Goal: Task Accomplishment & Management: Complete application form

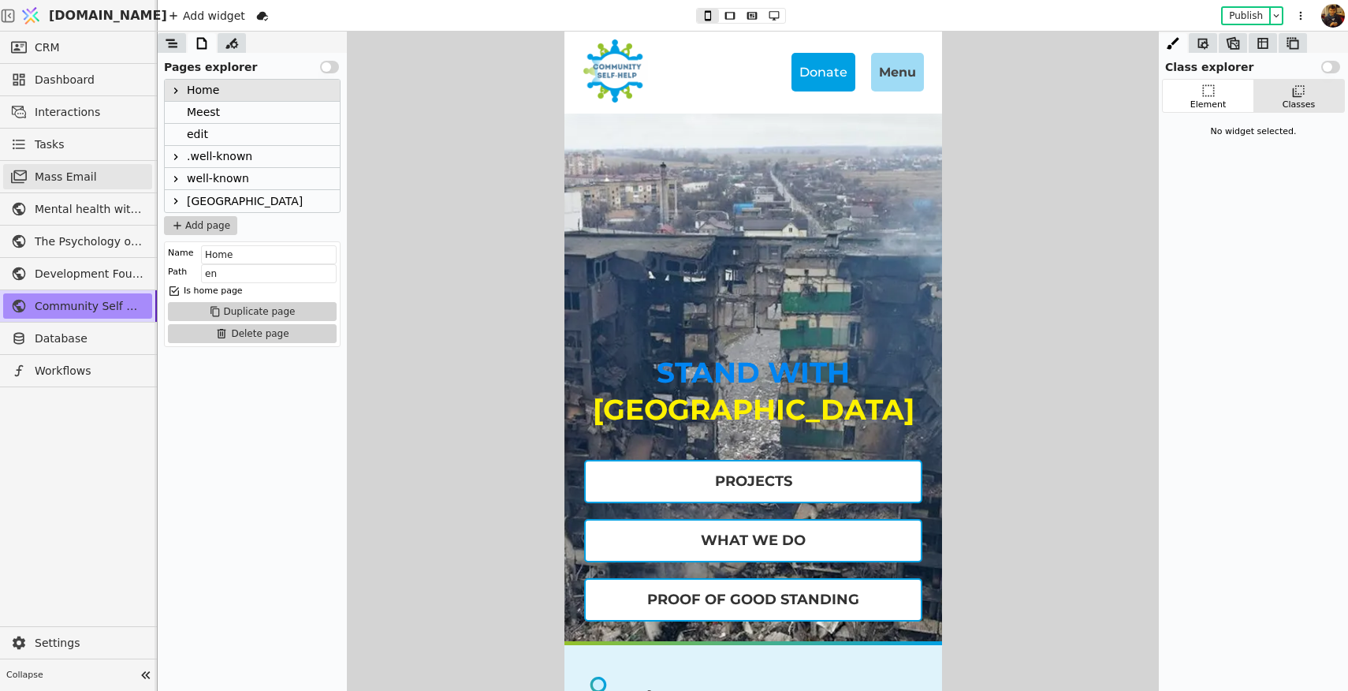
click at [82, 178] on span "Mass Email" at bounding box center [90, 177] width 110 height 17
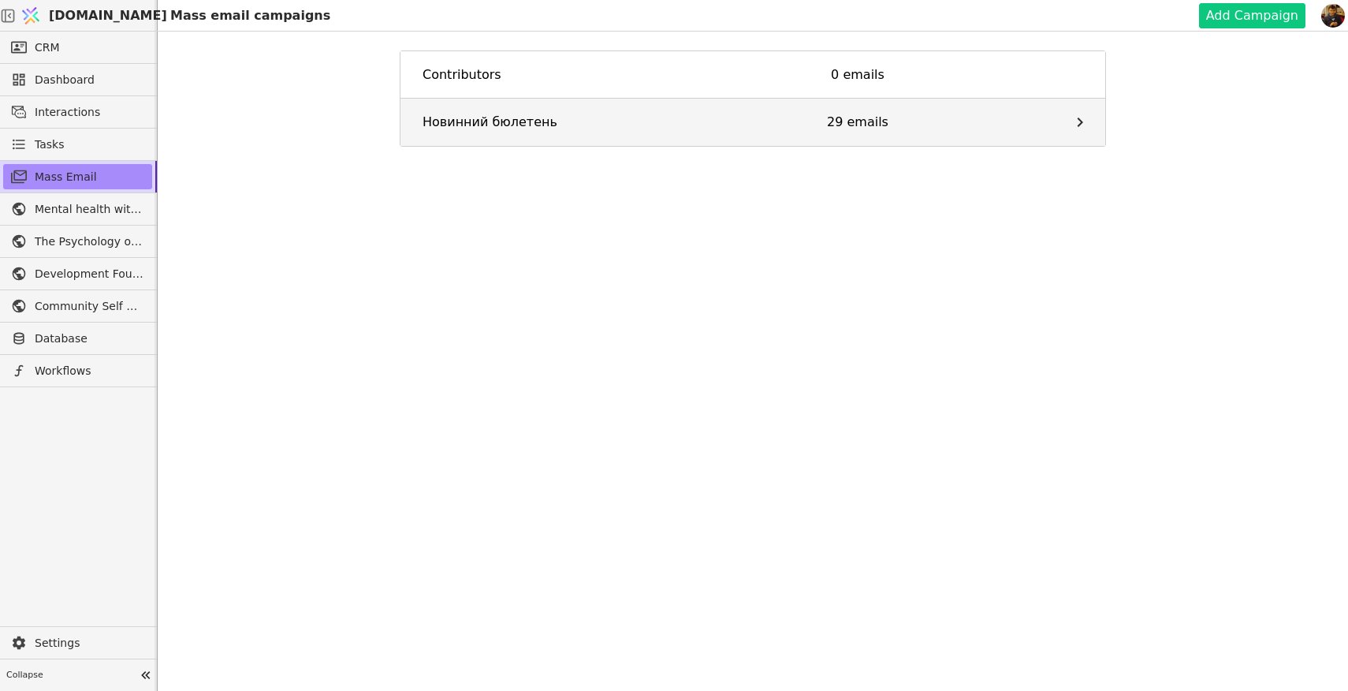
click at [433, 116] on div "Новинний бюлетень" at bounding box center [534, 122] width 222 height 19
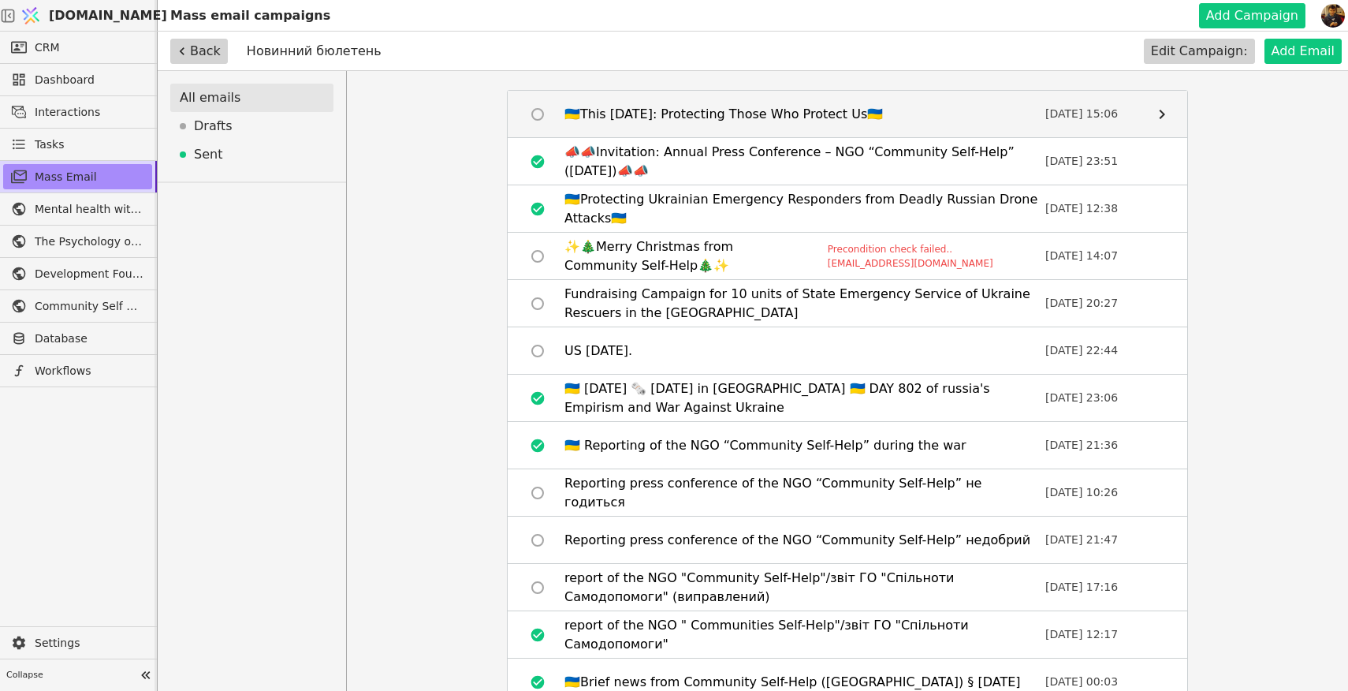
click at [681, 109] on div "🇺🇦This [DATE]: Protecting Those Who Protect Us🇺🇦" at bounding box center [724, 114] width 319 height 19
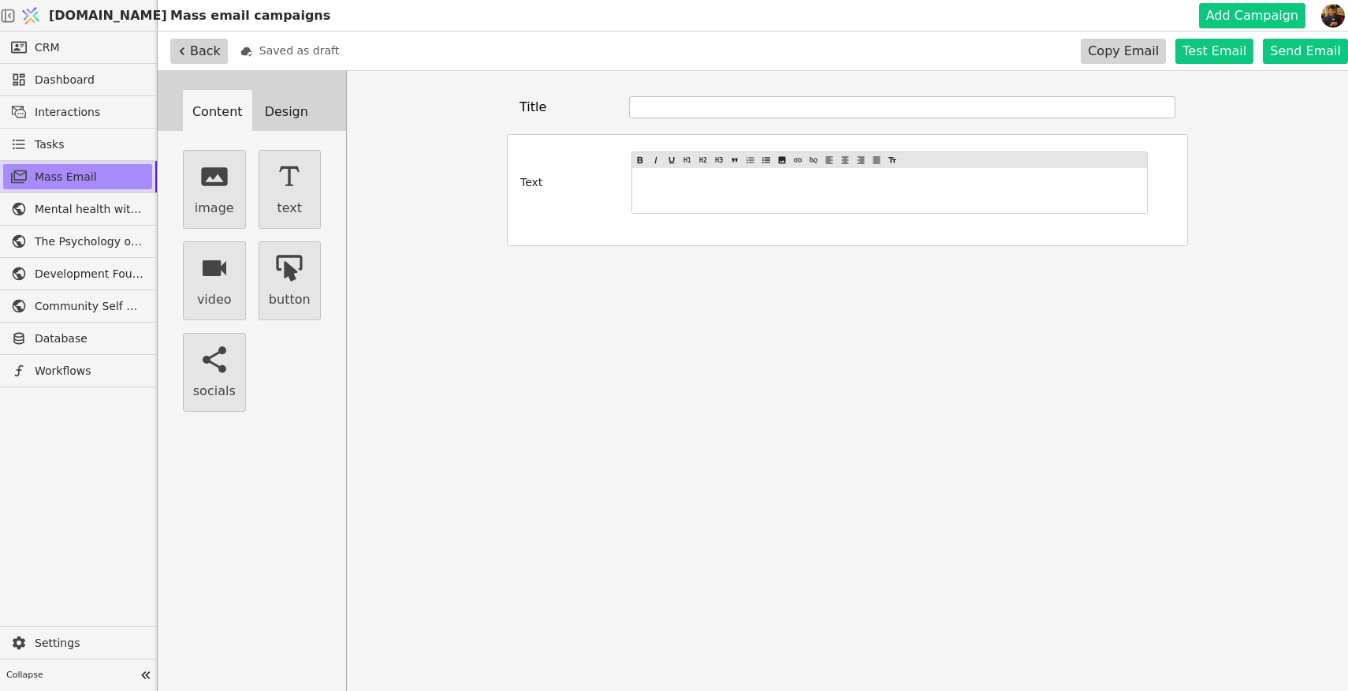
type input "🇺🇦This [DATE]: Protecting Those Who Protect Us🇺🇦"
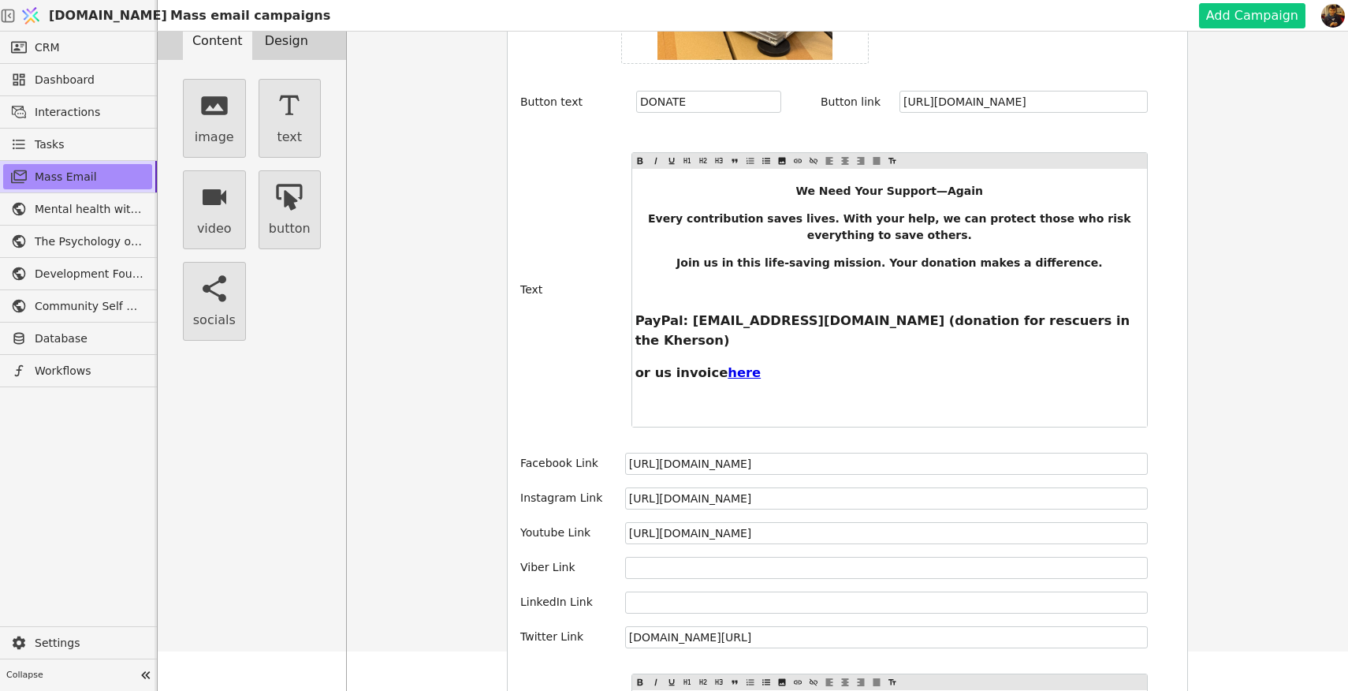
scroll to position [2207, 0]
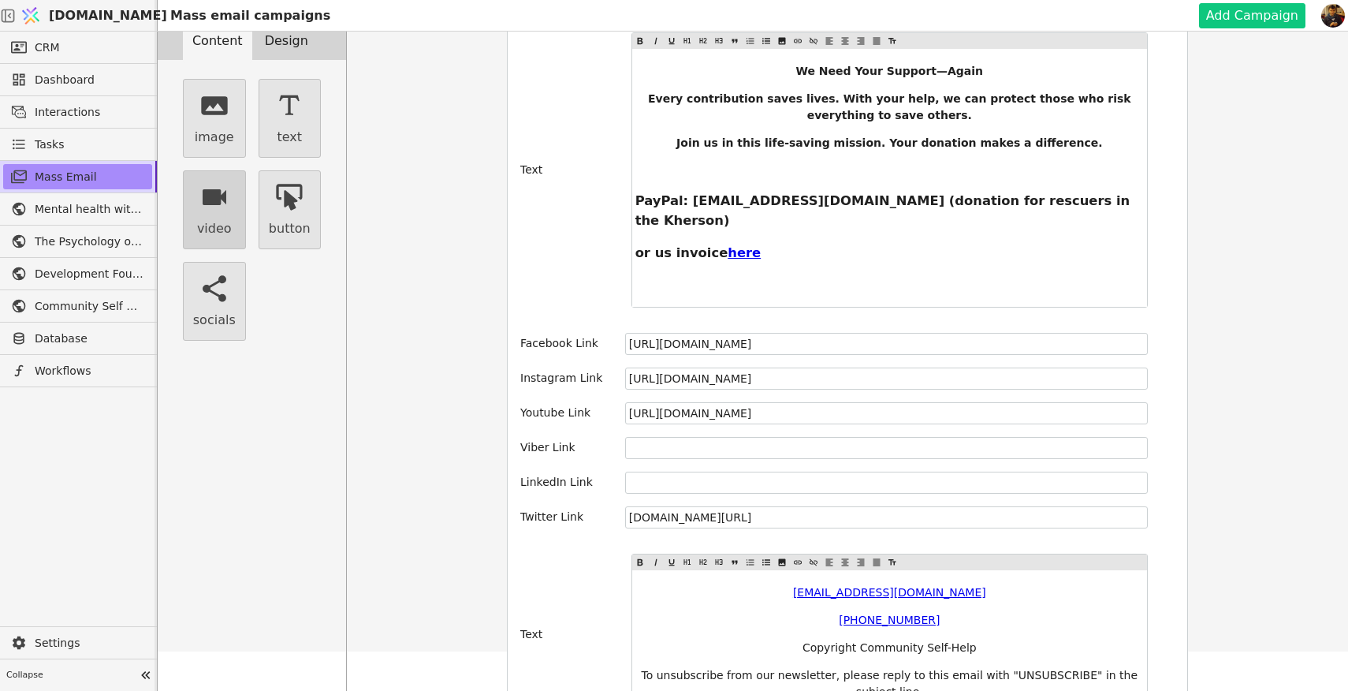
click at [201, 207] on icon "button" at bounding box center [215, 197] width 32 height 32
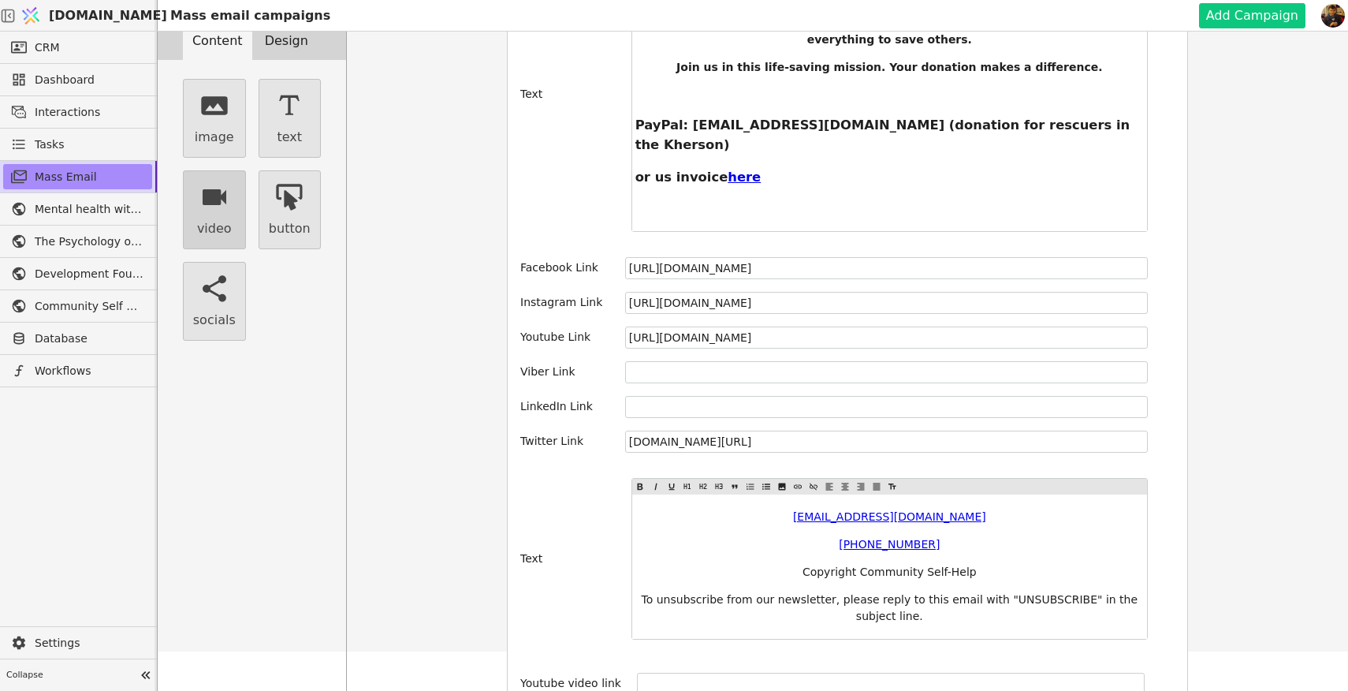
click at [215, 204] on icon "button" at bounding box center [215, 197] width 24 height 16
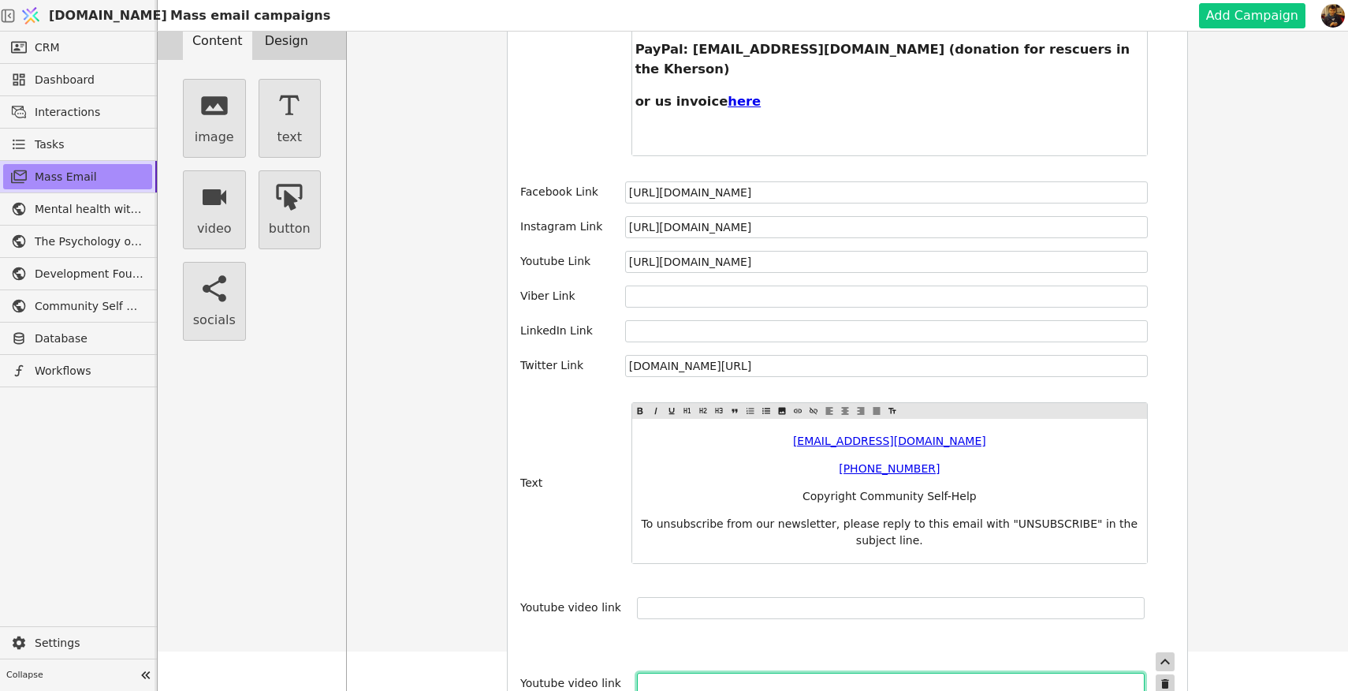
click at [658, 673] on input "text" at bounding box center [891, 684] width 508 height 22
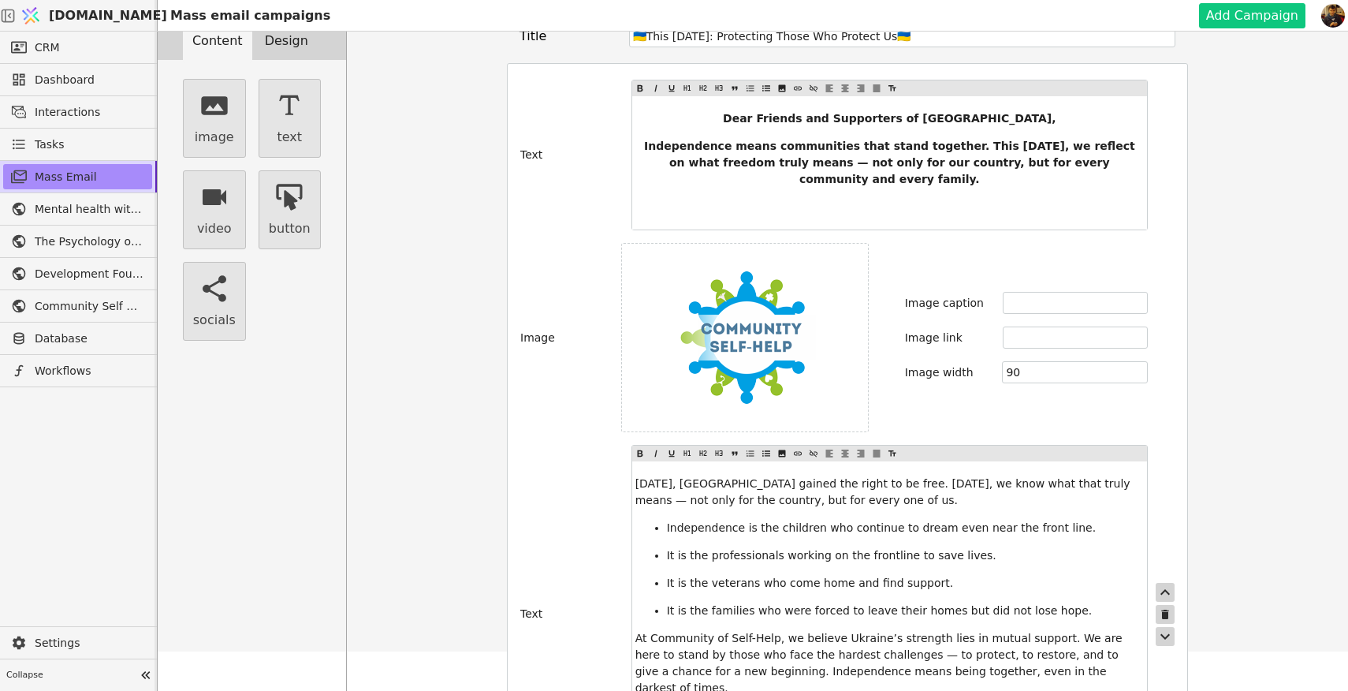
scroll to position [0, 0]
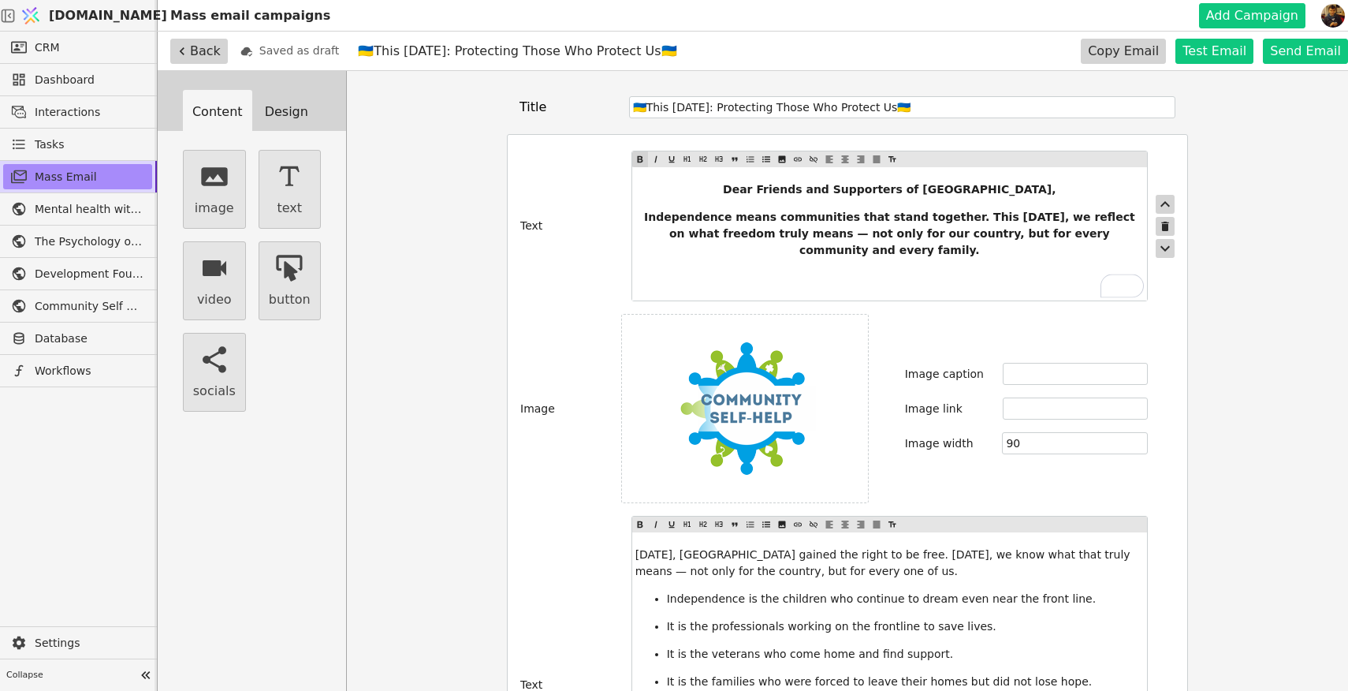
drag, startPoint x: 923, startPoint y: 254, endPoint x: 860, endPoint y: 245, distance: 64.5
click at [860, 245] on p "Independence means communities that stand together. This [DATE], we reflect on …" at bounding box center [890, 234] width 509 height 50
click at [908, 252] on p "Independence means communities that stand together. This [DATE], we reflect on …" at bounding box center [890, 234] width 509 height 50
drag, startPoint x: 923, startPoint y: 255, endPoint x: 637, endPoint y: 216, distance: 288.2
click at [636, 216] on p "Independence means communities that stand together. This [DATE], we reflect on …" at bounding box center [890, 234] width 509 height 50
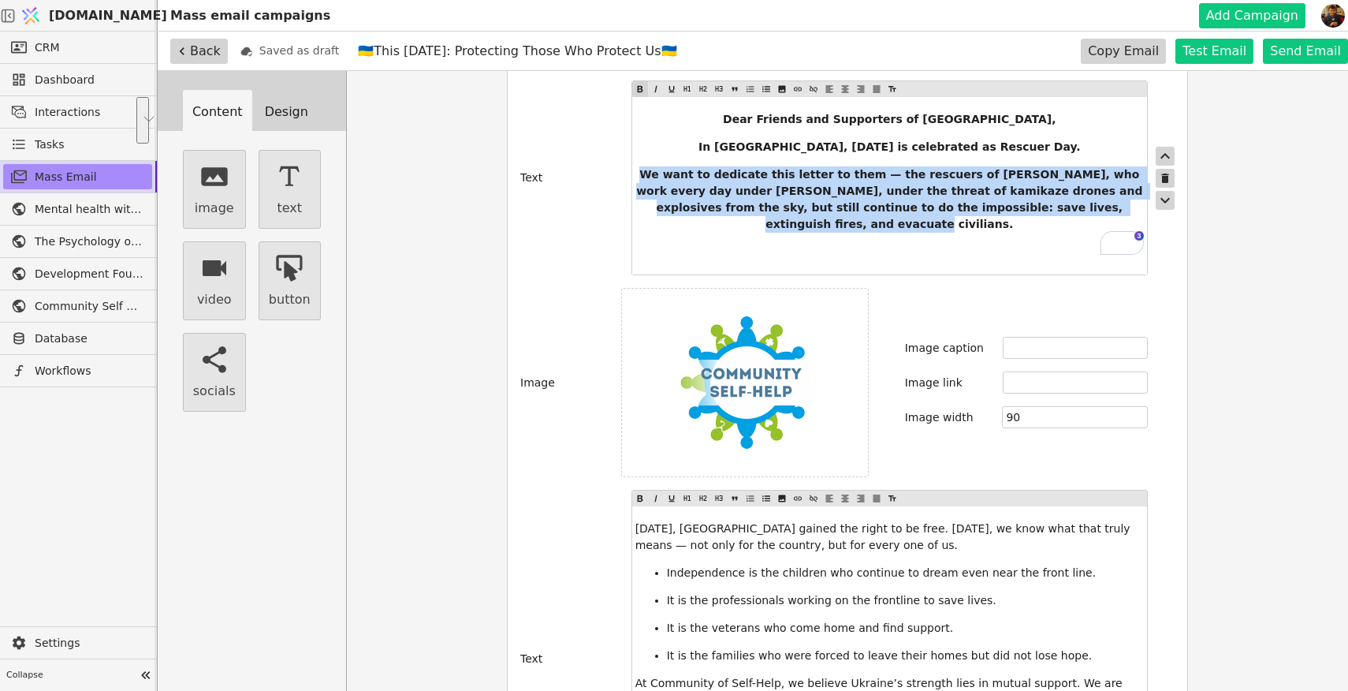
drag, startPoint x: 1086, startPoint y: 211, endPoint x: 635, endPoint y: 181, distance: 452.1
click at [636, 181] on p "We want to dedicate this letter to them — the rescuers of [PERSON_NAME], who wo…" at bounding box center [890, 199] width 509 height 66
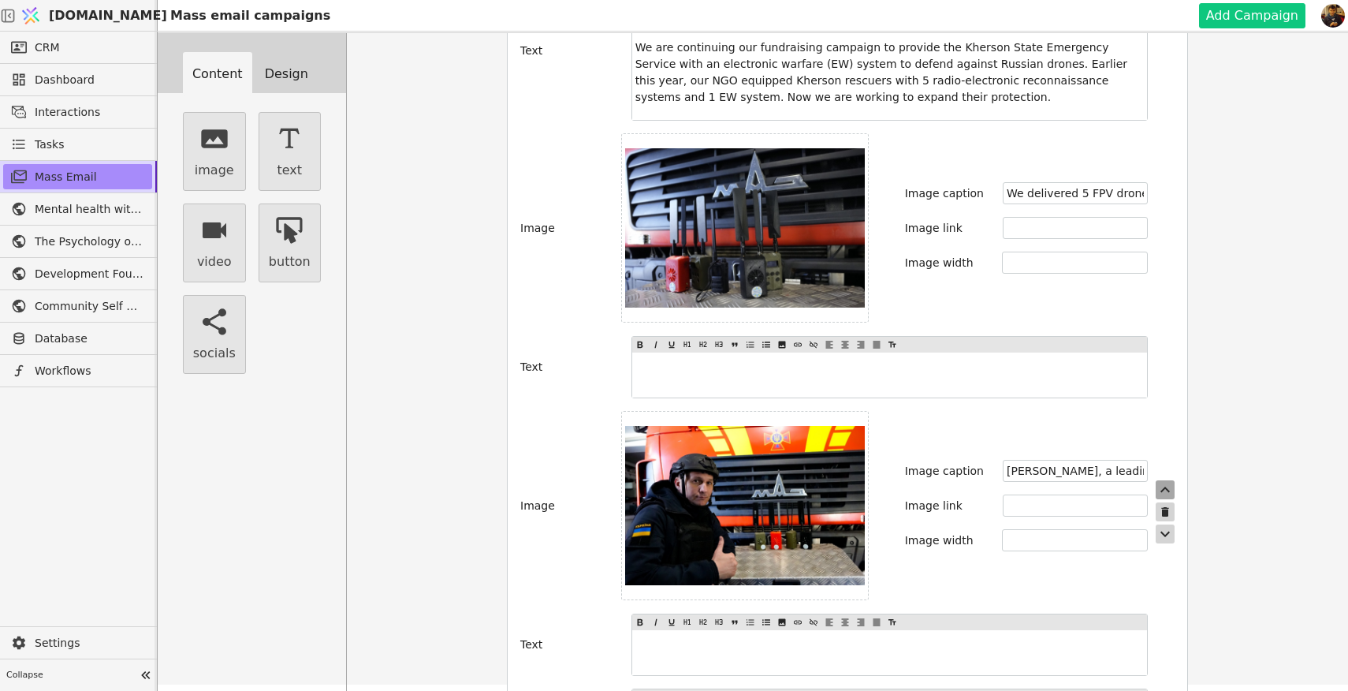
click at [1166, 487] on icon "button" at bounding box center [1165, 490] width 9 height 6
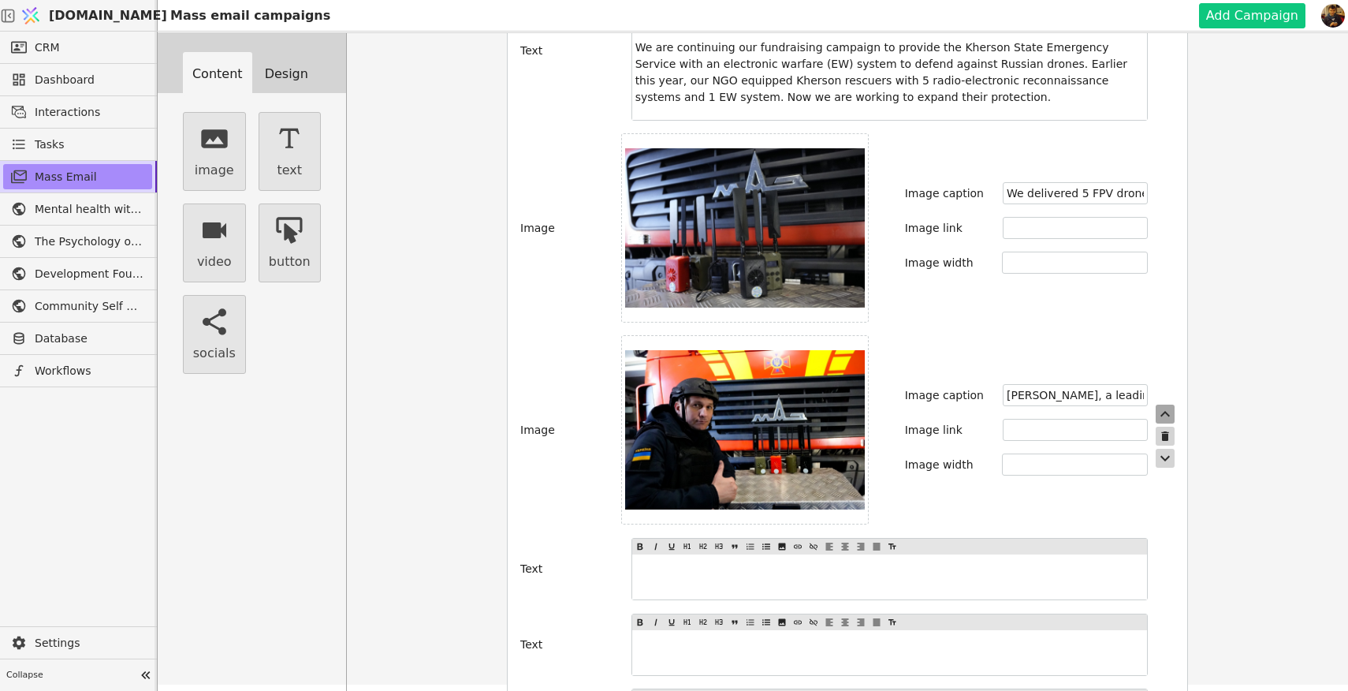
click at [1166, 411] on icon "button" at bounding box center [1165, 414] width 9 height 6
type input "[PERSON_NAME], a leading inspector at the Kherson District Department of DSNS"
type input "We delivered 5 FPV drone detectors to Kherson’s DSNS rescue teams."
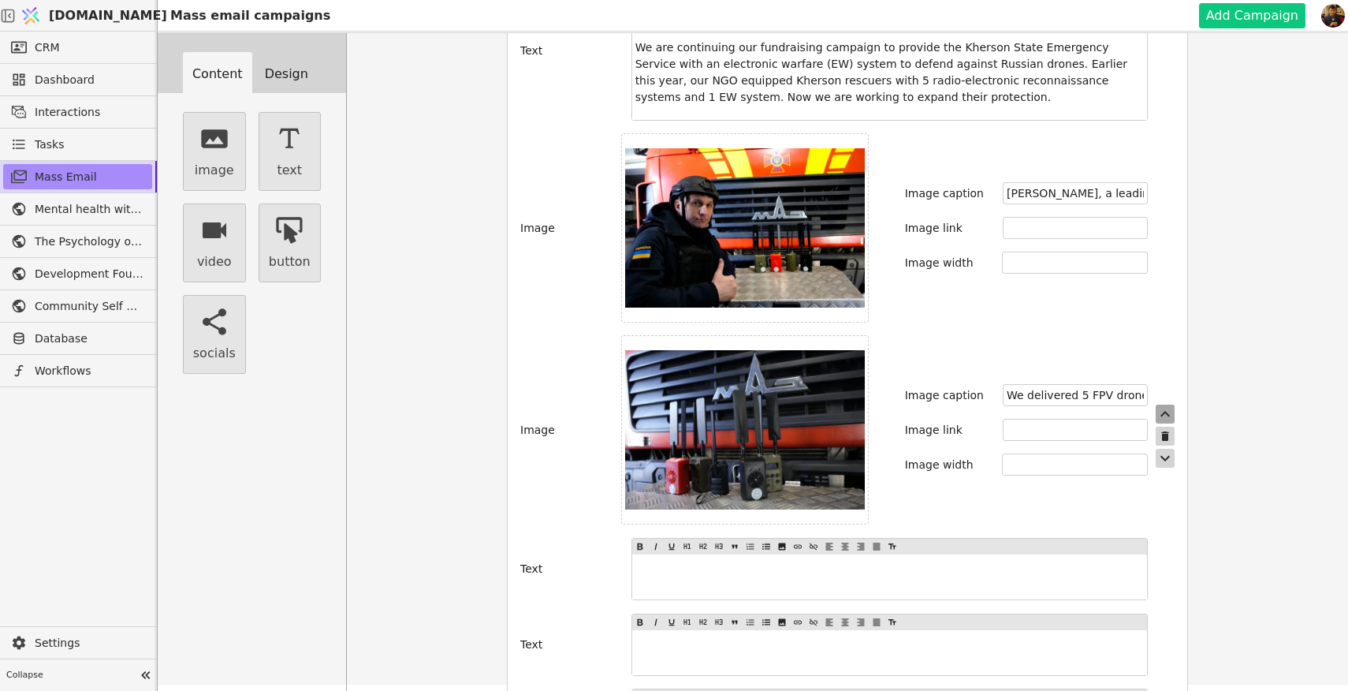
click at [1166, 411] on icon "button" at bounding box center [1165, 414] width 9 height 6
type input "We delivered 5 FPV drone detectors to Kherson’s DSNS rescue teams."
type input "[PERSON_NAME], a leading inspector at the Kherson District Department of DSNS"
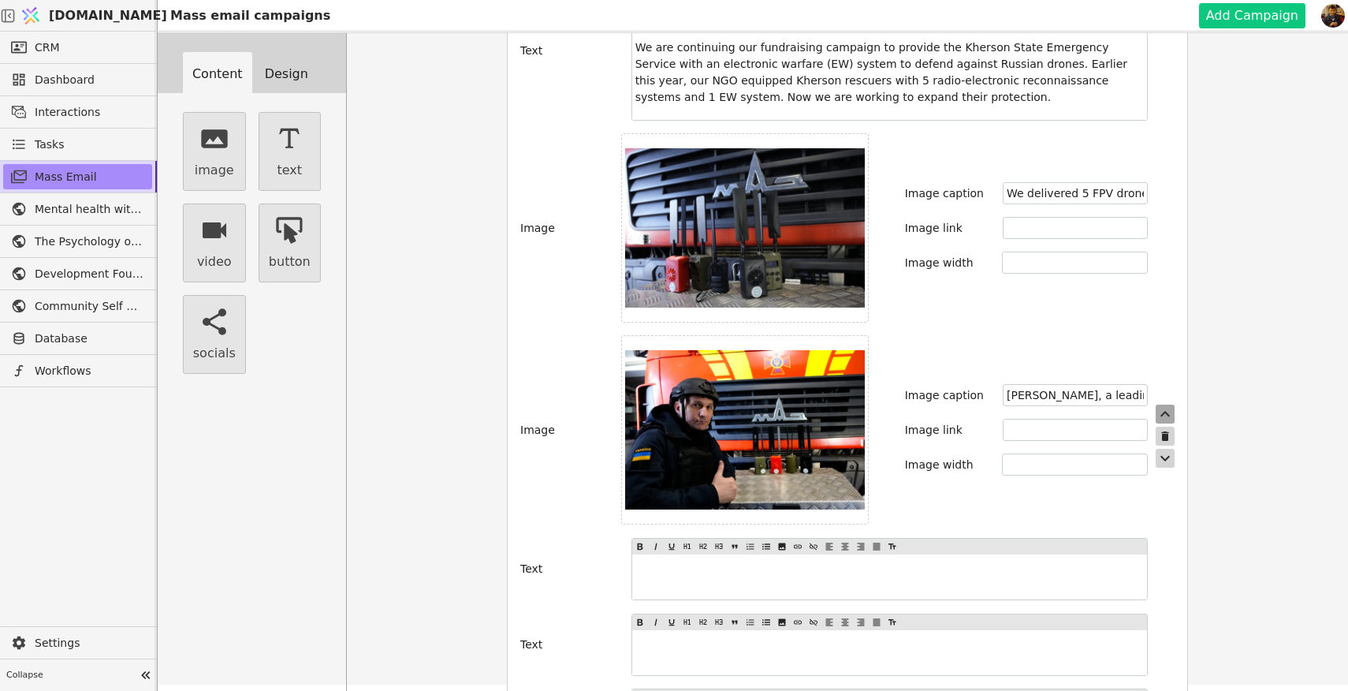
click at [1169, 411] on icon "button" at bounding box center [1165, 414] width 9 height 6
type input "[PERSON_NAME], a leading inspector at the Kherson District Department of DSNS"
type input "We delivered 5 FPV drone detectors to Kherson’s DSNS rescue teams."
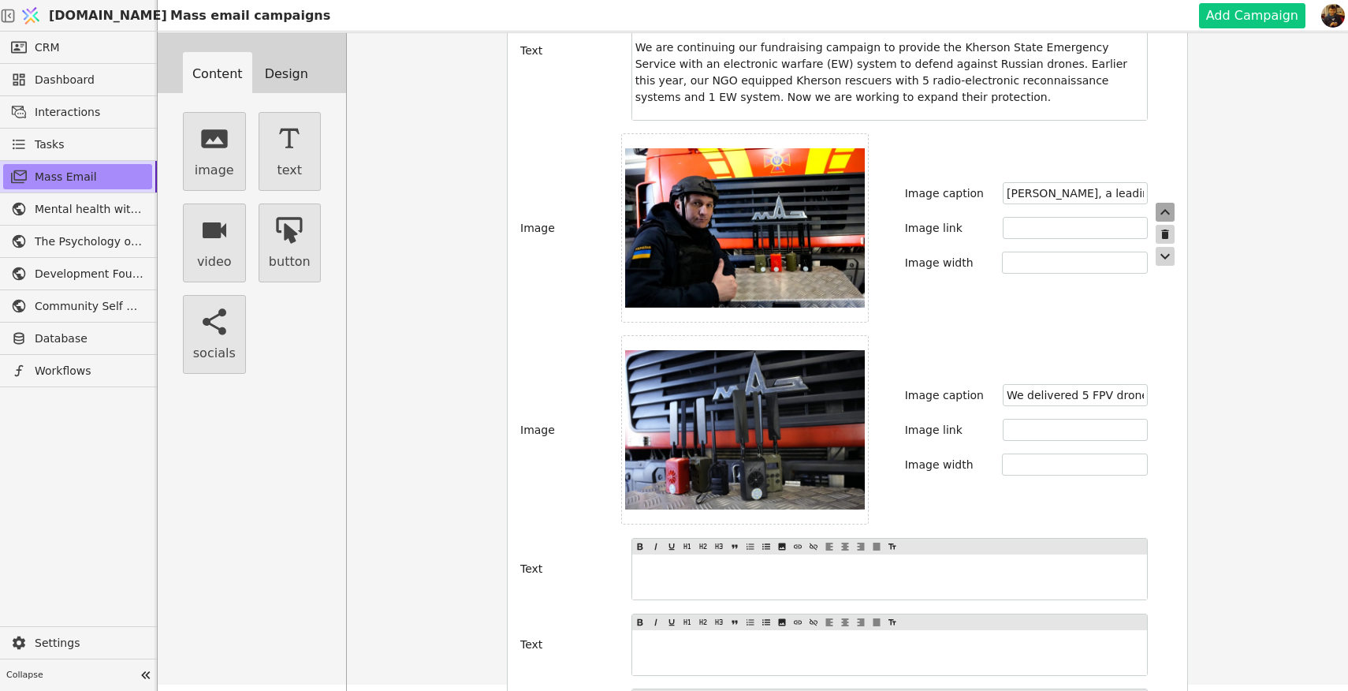
click at [1166, 209] on icon "button" at bounding box center [1165, 212] width 9 height 6
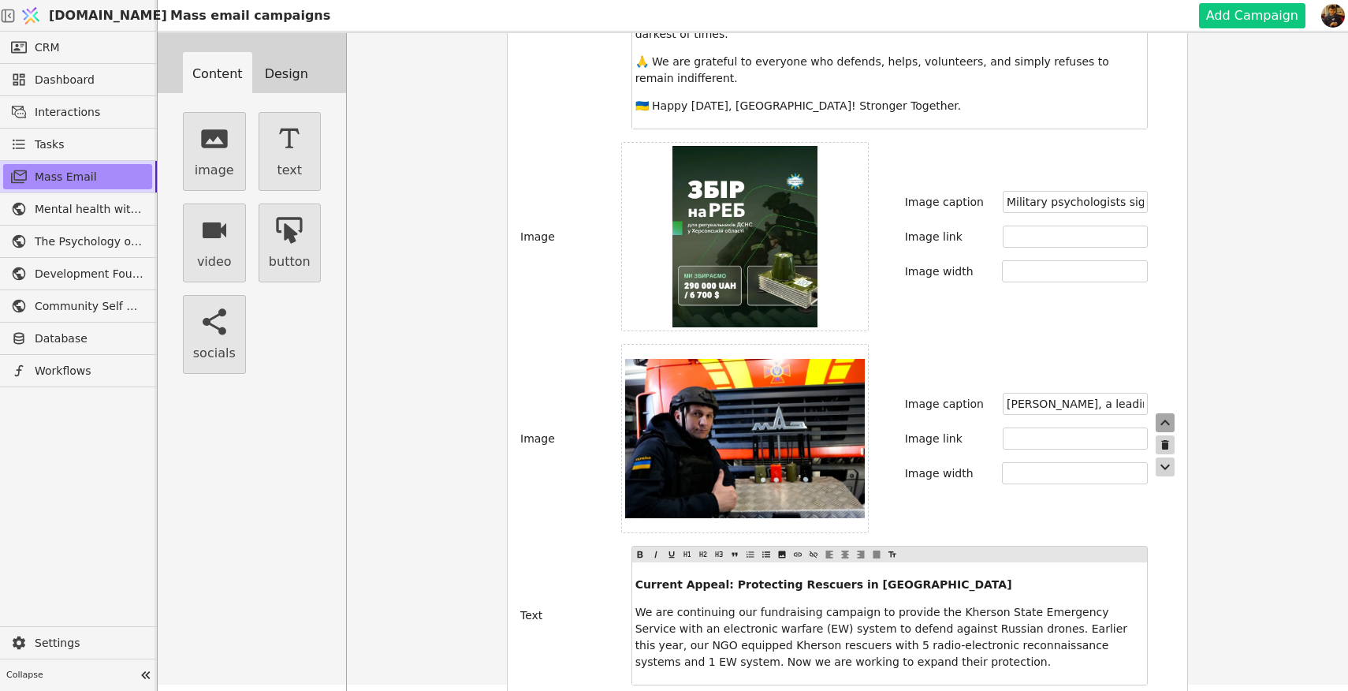
click at [1165, 420] on icon "button" at bounding box center [1165, 423] width 9 height 6
type input "[PERSON_NAME], a leading inspector at the Kherson District Department of DSNS"
type input "Military psychologists signed this Ukrainian flag with words of strength and ho…"
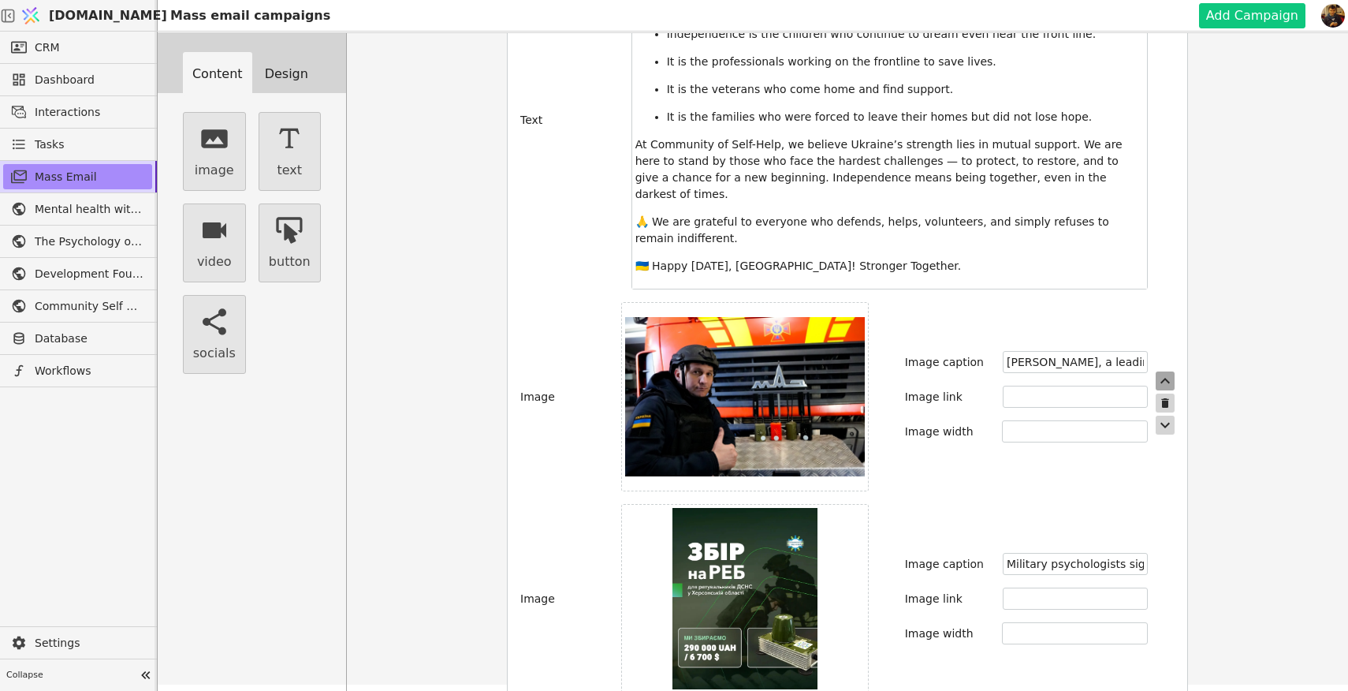
click at [1167, 371] on icon "button" at bounding box center [1165, 380] width 19 height 19
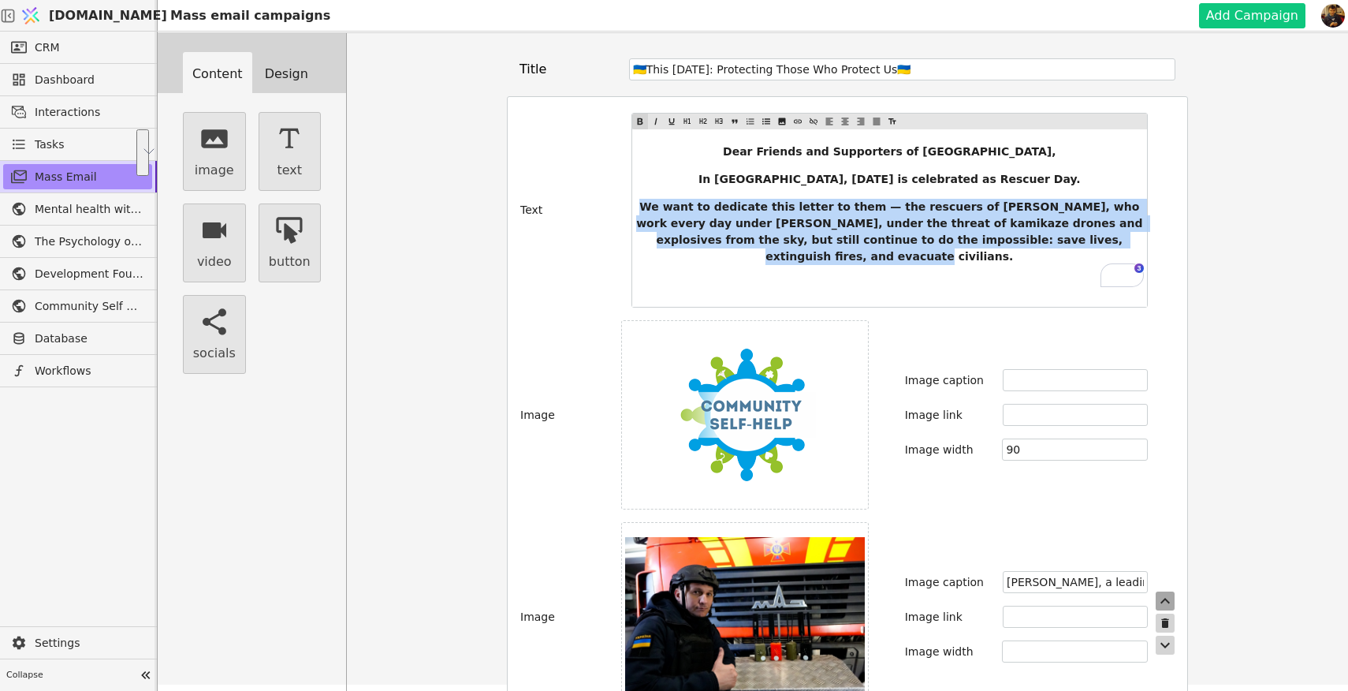
click at [1166, 591] on icon "button" at bounding box center [1165, 600] width 19 height 19
type input "[PERSON_NAME], a leading inspector at the Kherson District Department of DSNS"
type input "90"
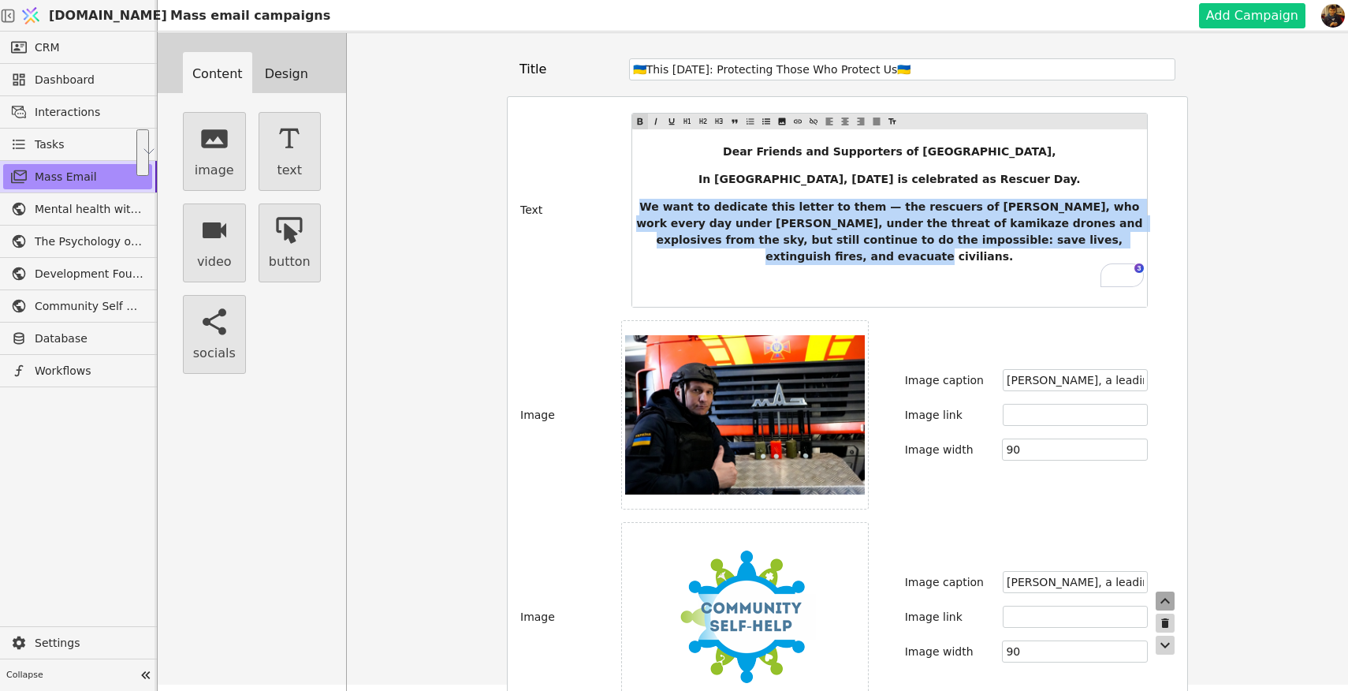
click at [1166, 591] on icon "button" at bounding box center [1165, 600] width 19 height 19
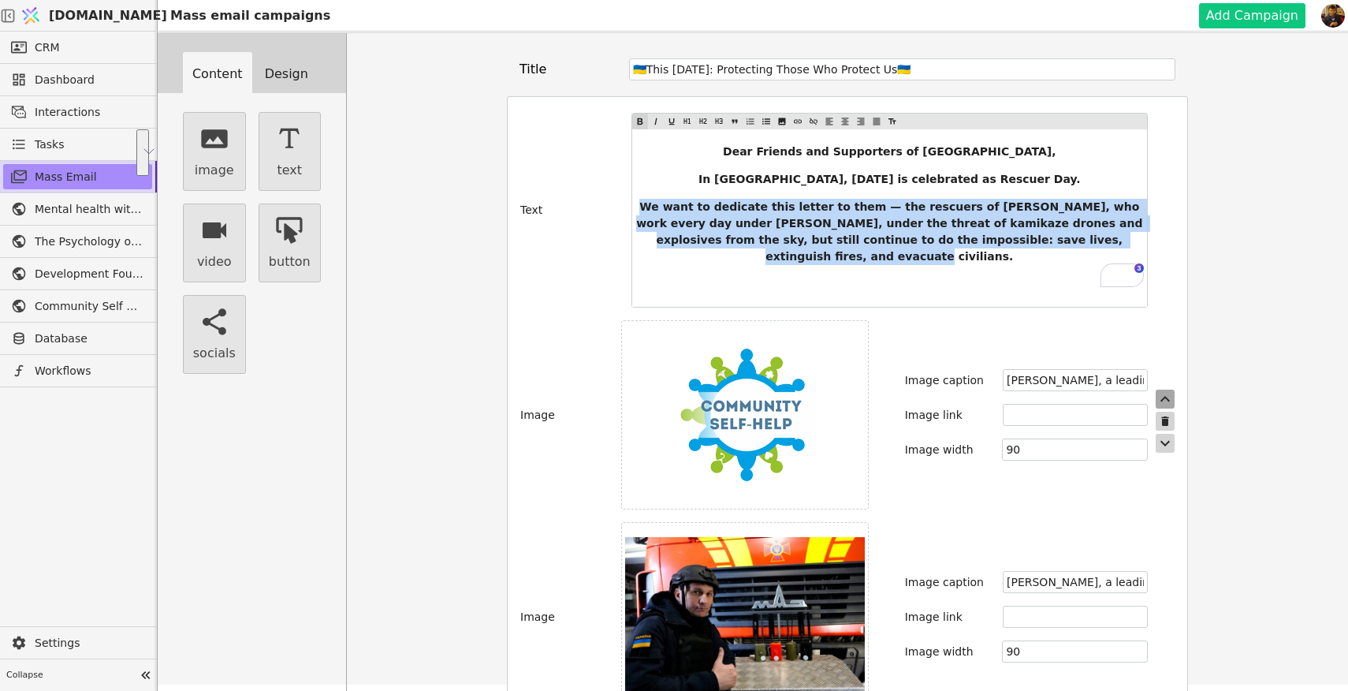
click at [1164, 390] on icon "button" at bounding box center [1165, 399] width 19 height 19
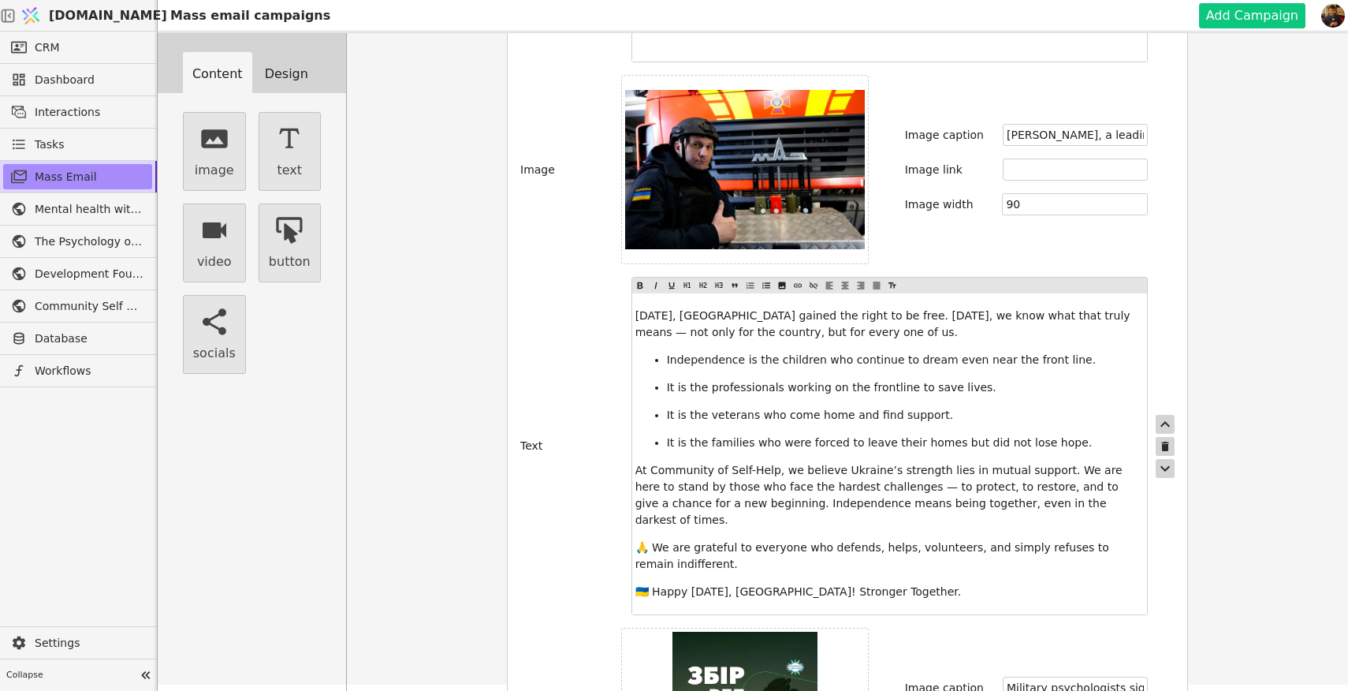
scroll to position [454, 0]
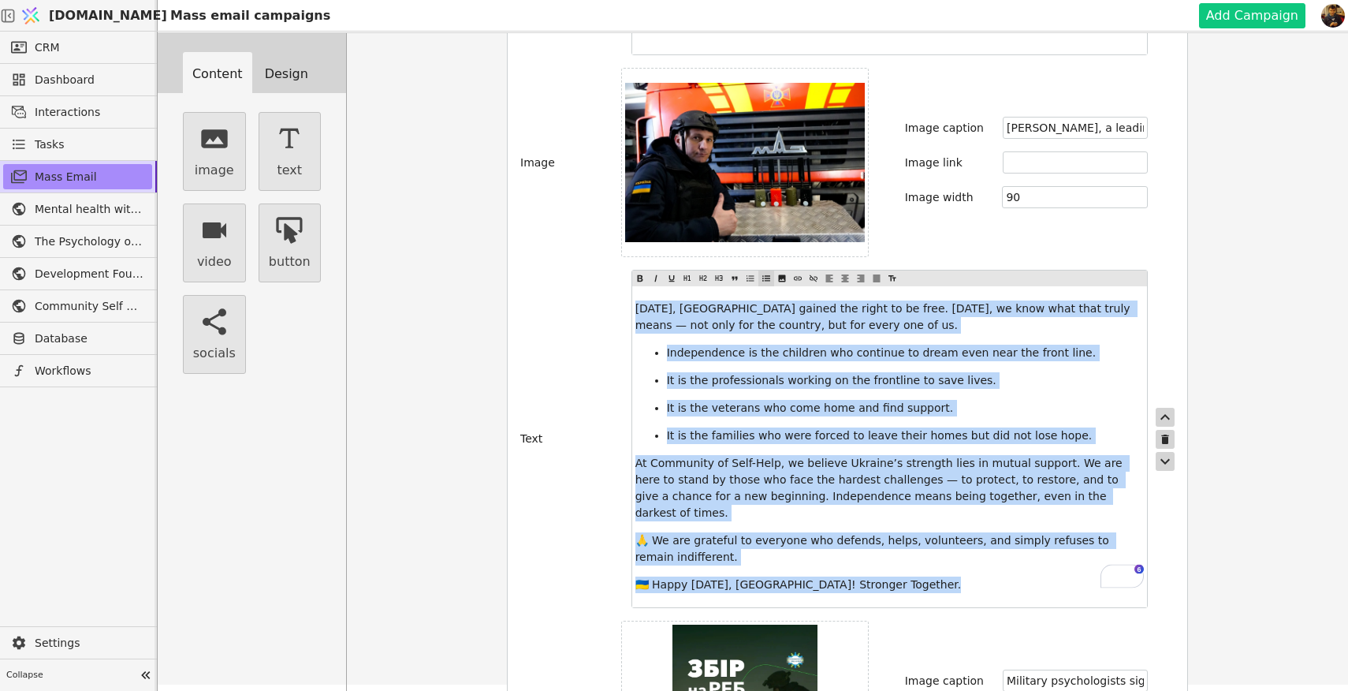
drag, startPoint x: 948, startPoint y: 553, endPoint x: 636, endPoint y: 289, distance: 408.5
click at [636, 289] on div "[DATE], [GEOGRAPHIC_DATA] gained the right to be free. [DATE], we know what tha…" at bounding box center [889, 446] width 515 height 321
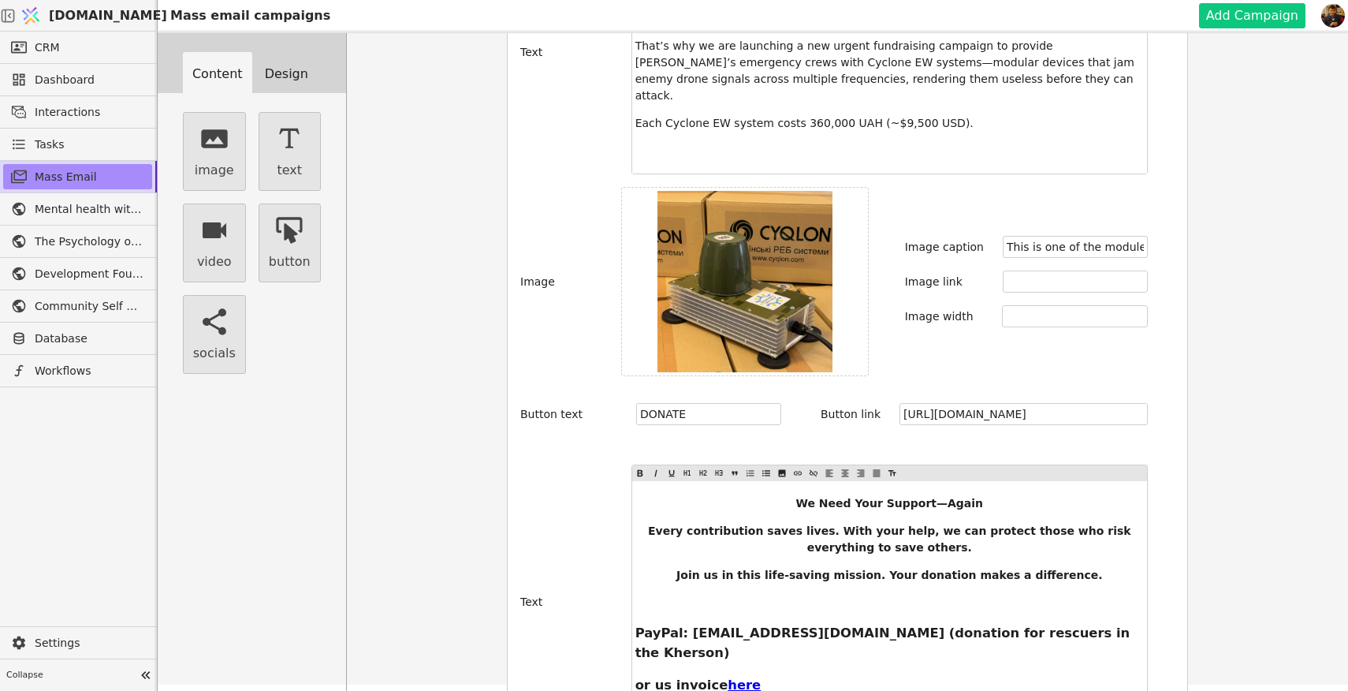
scroll to position [1792, 0]
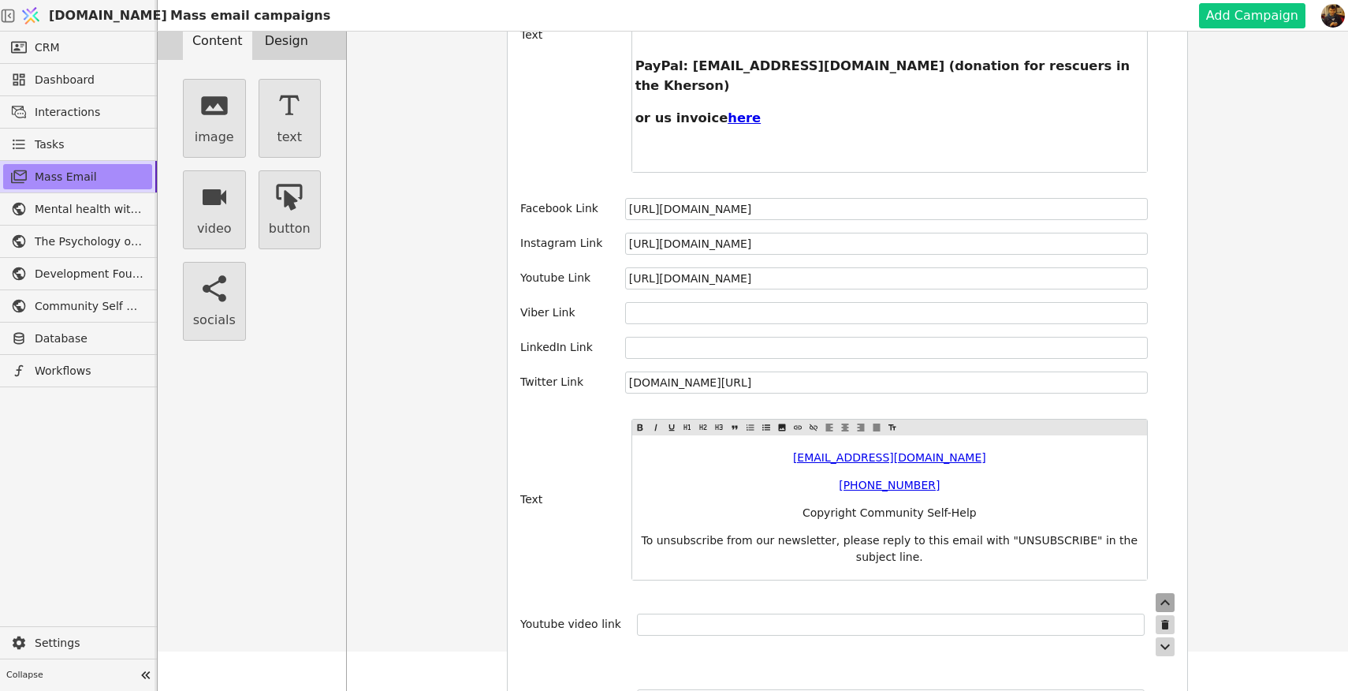
click at [1166, 593] on icon "button" at bounding box center [1165, 602] width 19 height 19
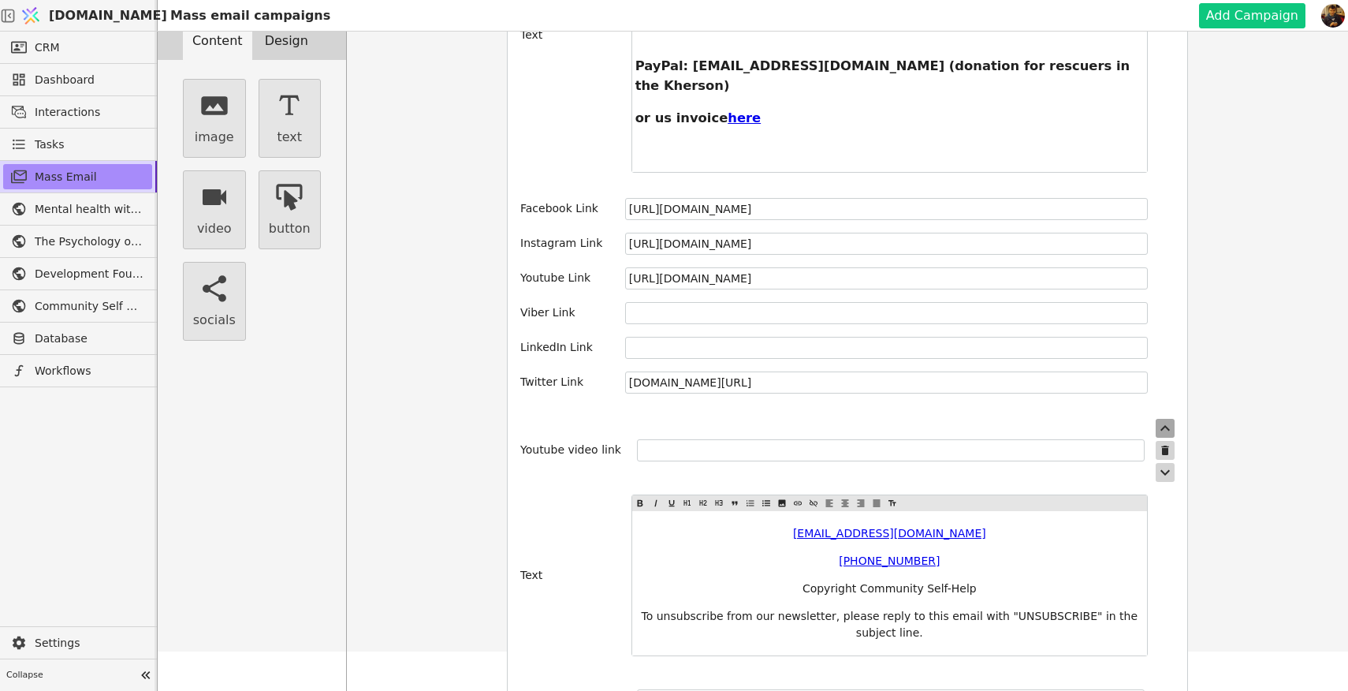
click at [1167, 425] on icon "button" at bounding box center [1165, 428] width 9 height 6
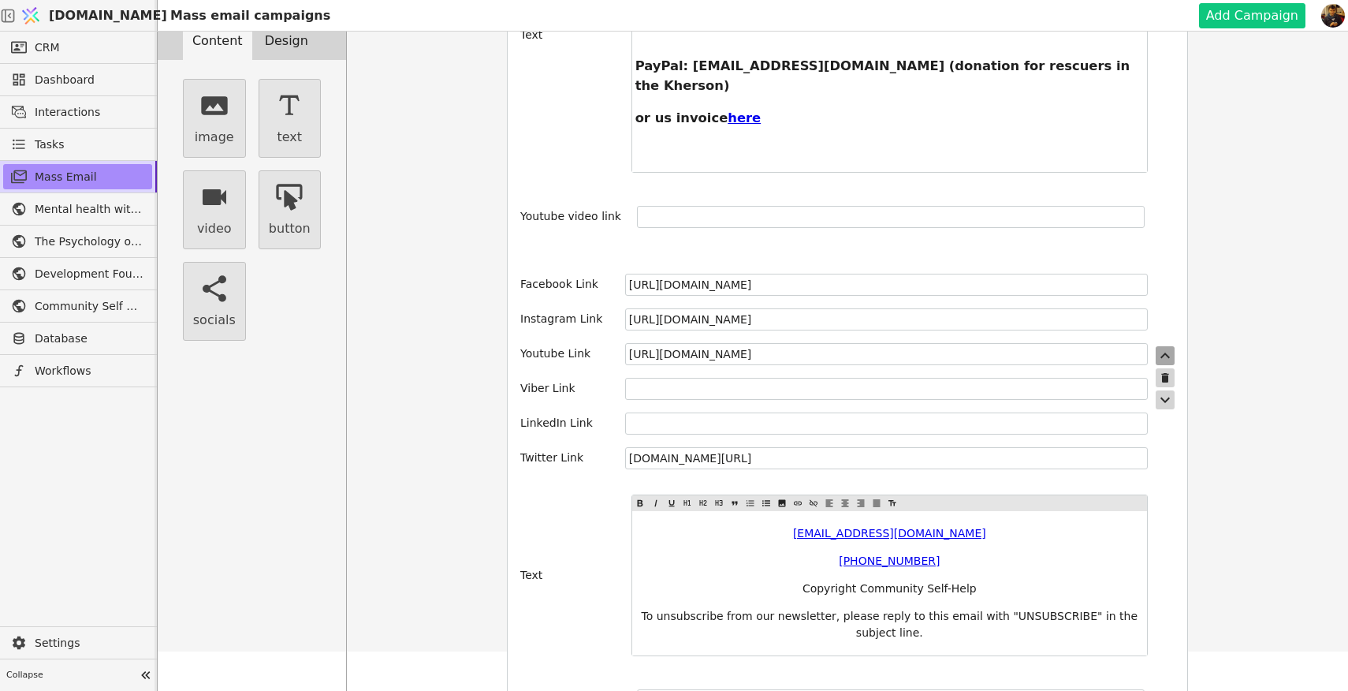
click at [1169, 346] on icon "button" at bounding box center [1165, 355] width 19 height 19
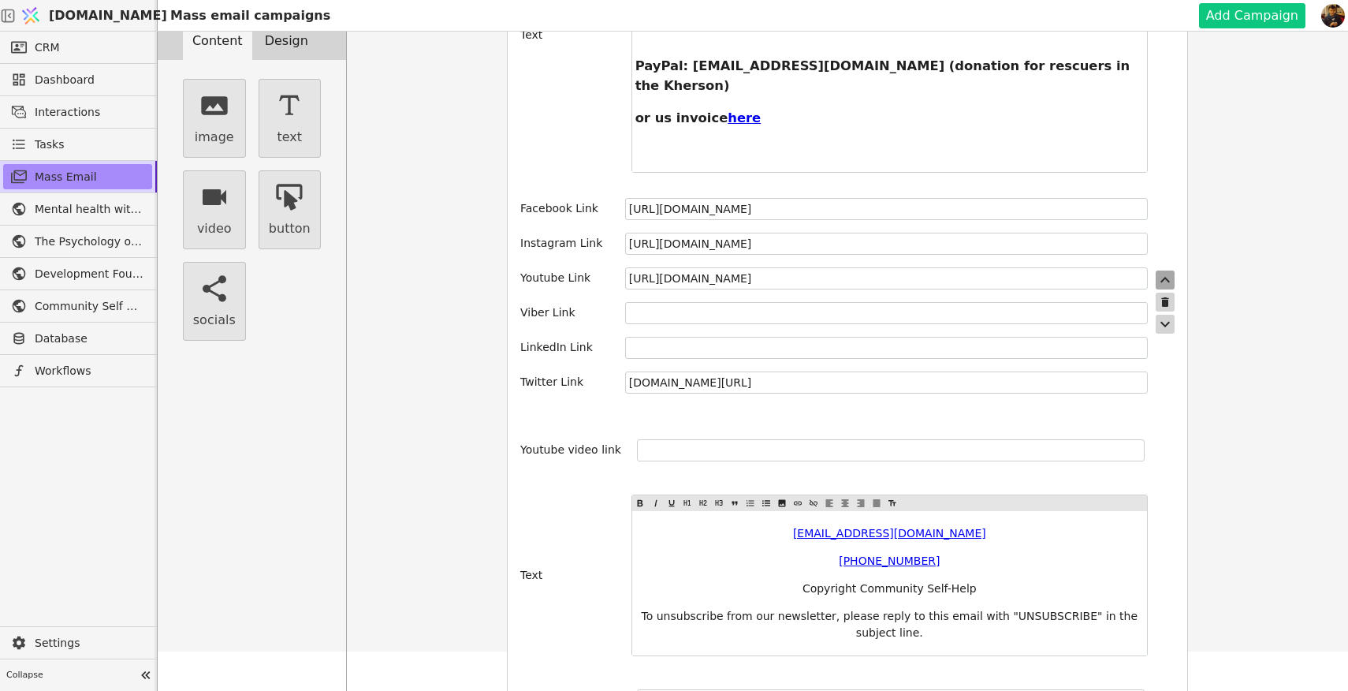
click at [1168, 270] on icon "button" at bounding box center [1165, 279] width 19 height 19
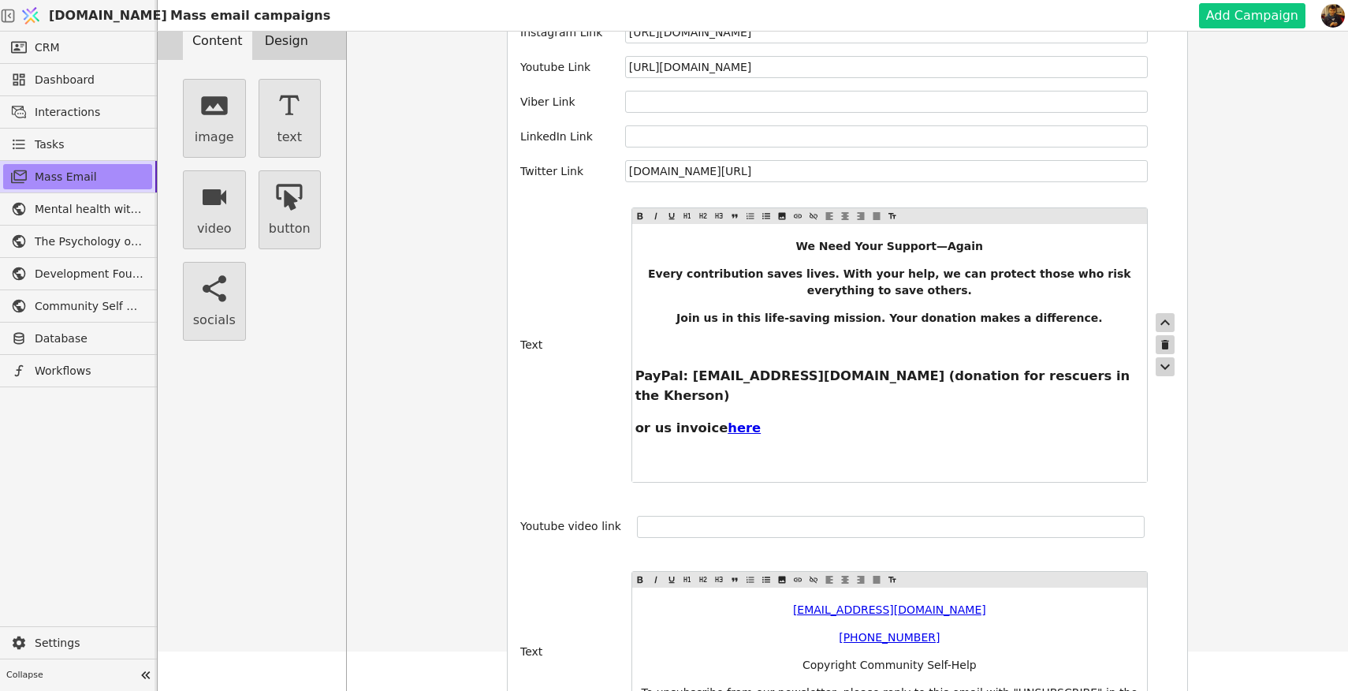
scroll to position [2132, 0]
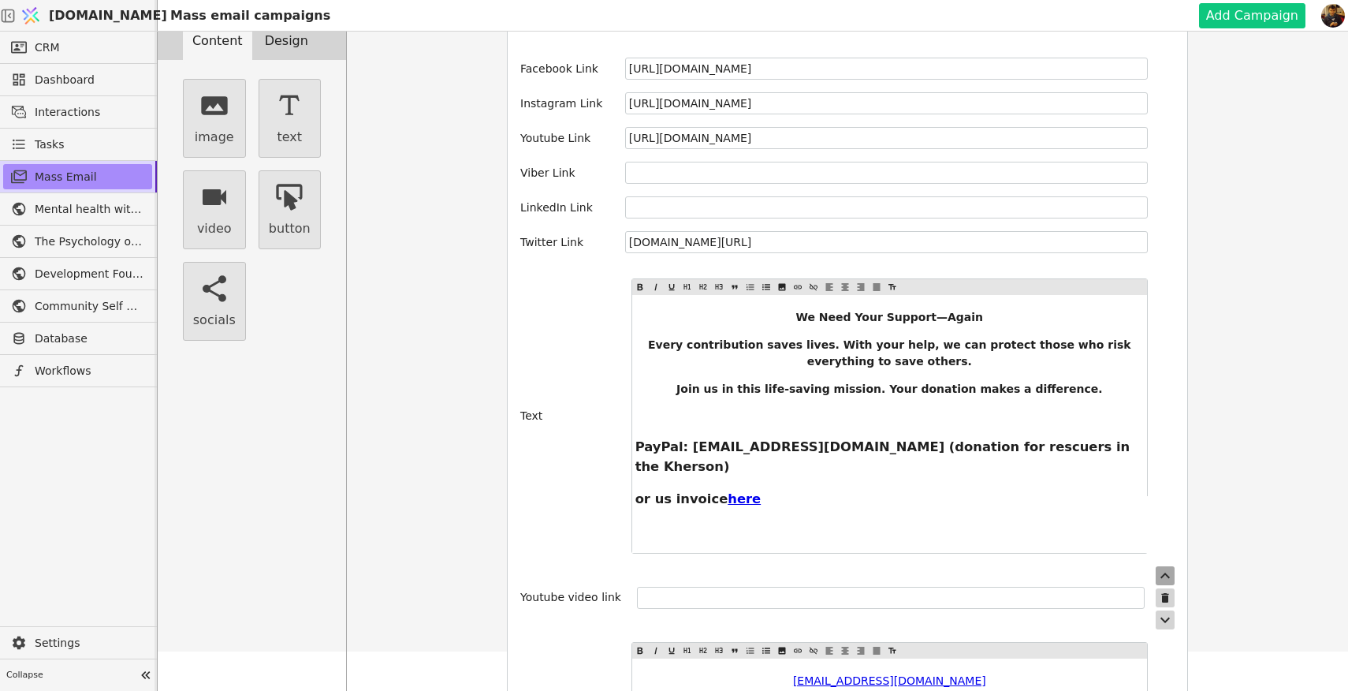
click at [1166, 566] on icon "button" at bounding box center [1165, 575] width 19 height 19
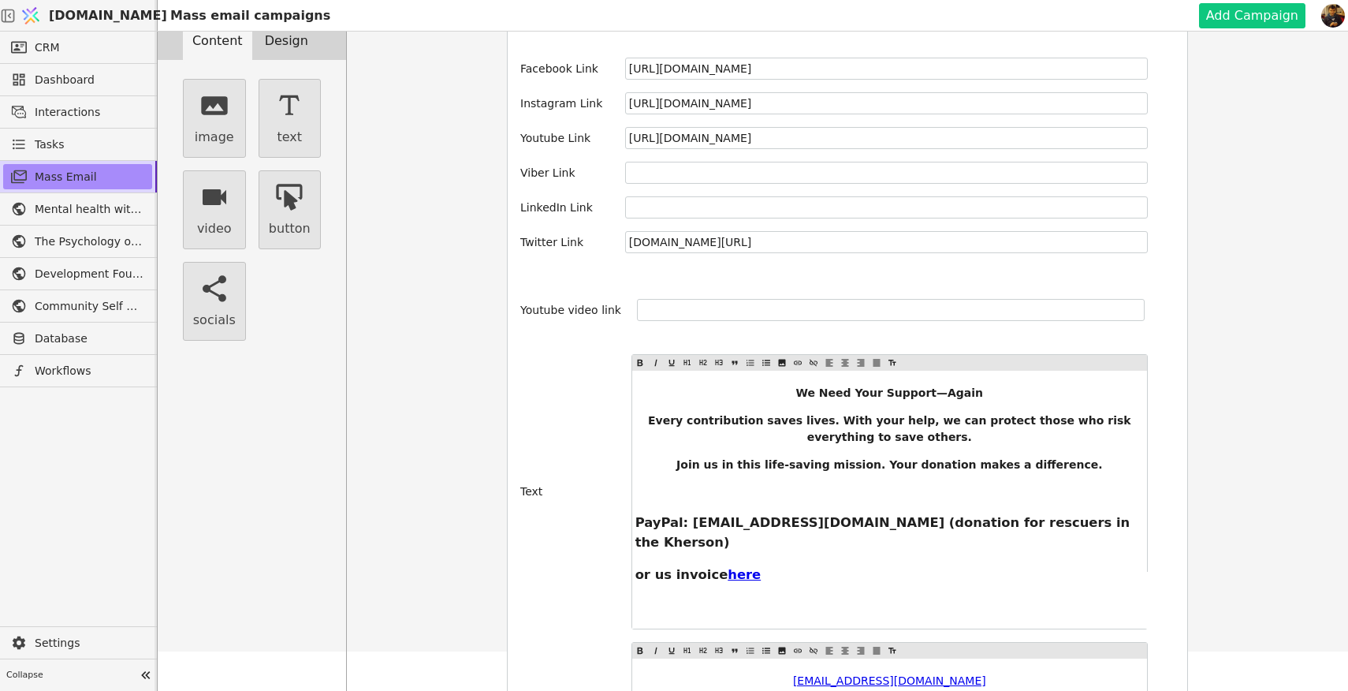
click at [1166, 285] on icon "button" at bounding box center [1165, 288] width 9 height 6
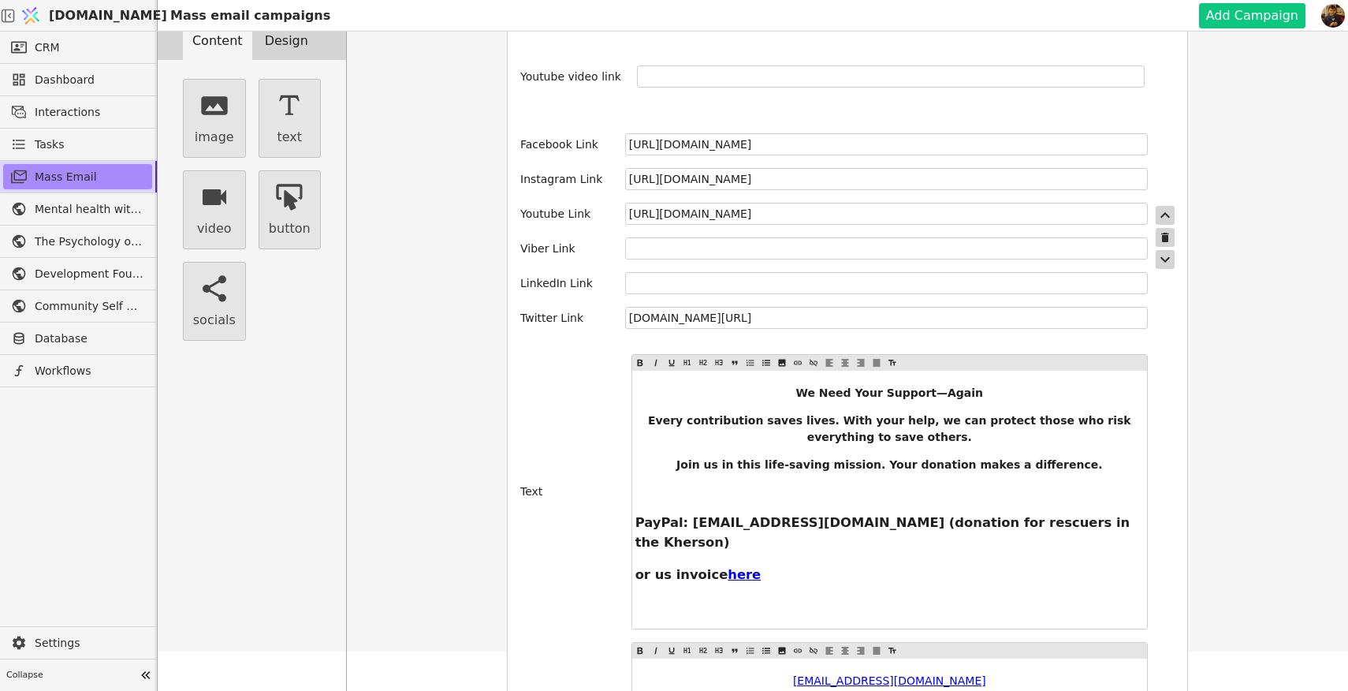
click at [1091, 193] on div "Facebook Link [URL][DOMAIN_NAME] Instagram Link [URL][DOMAIN_NAME] Youtube Link…" at bounding box center [834, 237] width 628 height 208
click at [1167, 212] on icon "button" at bounding box center [1165, 215] width 9 height 6
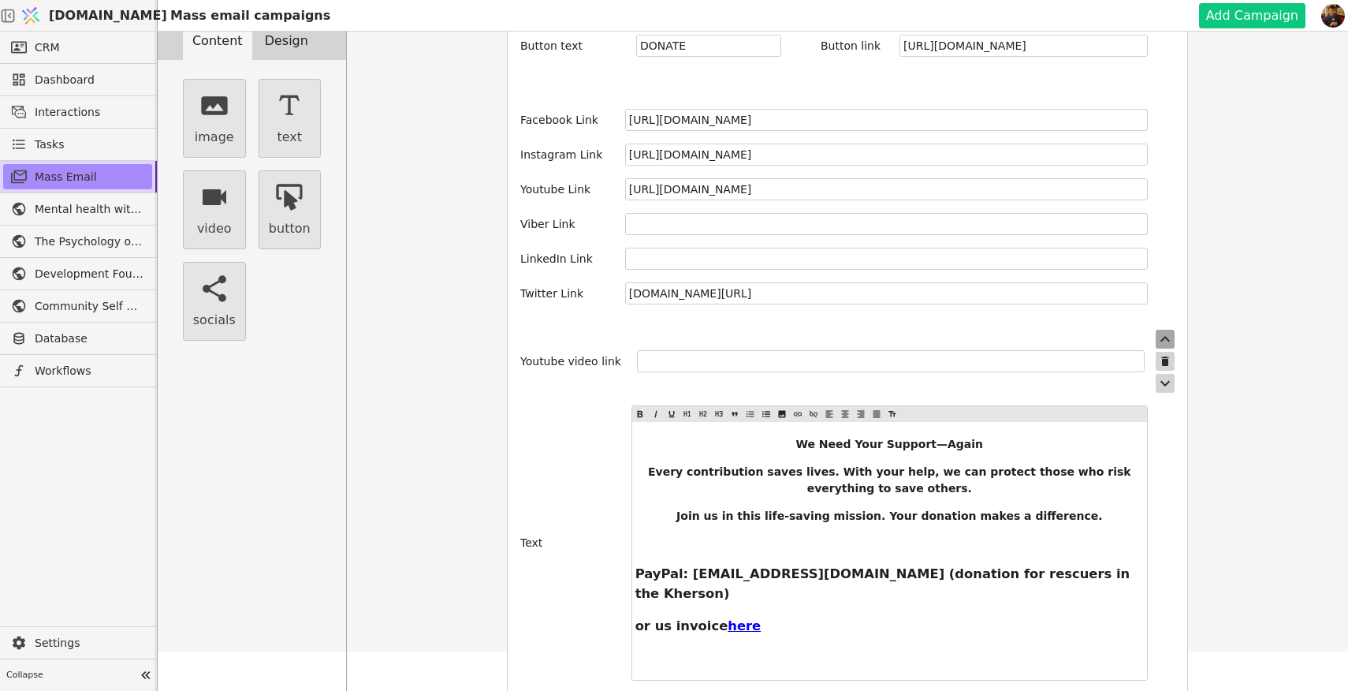
click at [1163, 330] on icon "button" at bounding box center [1165, 339] width 19 height 19
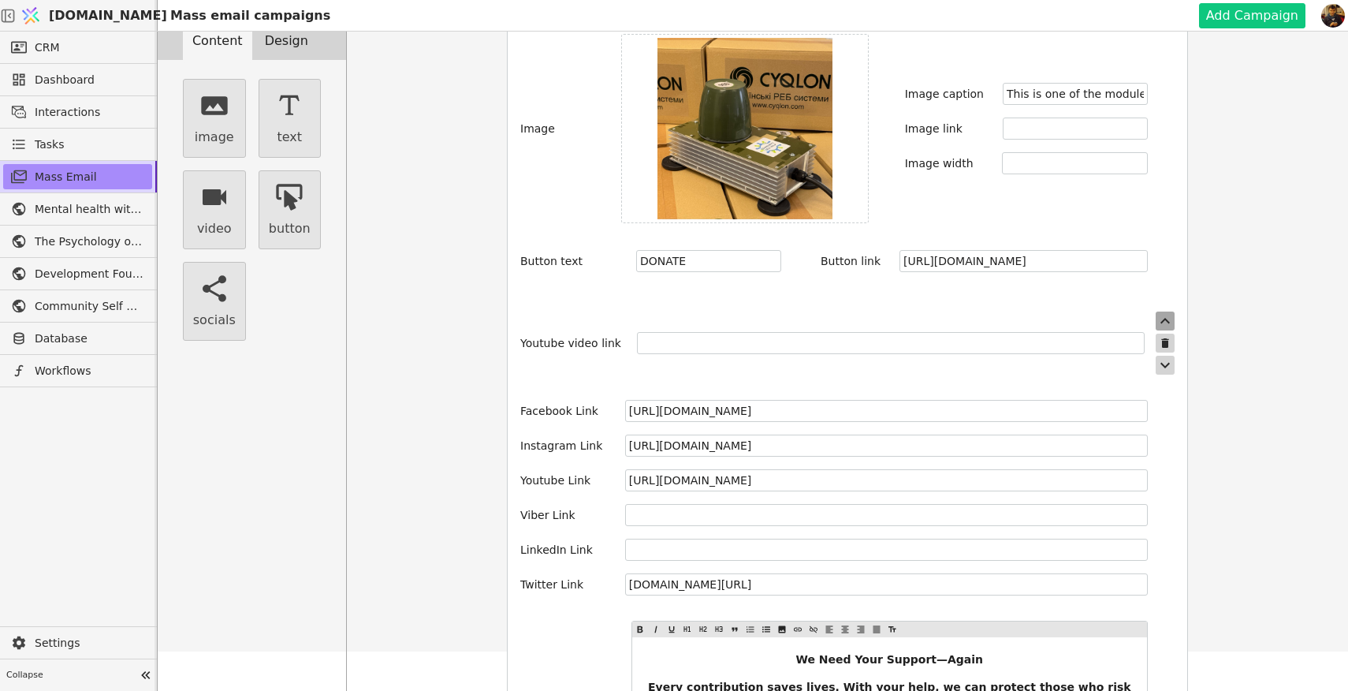
click at [1164, 311] on icon "button" at bounding box center [1165, 320] width 19 height 19
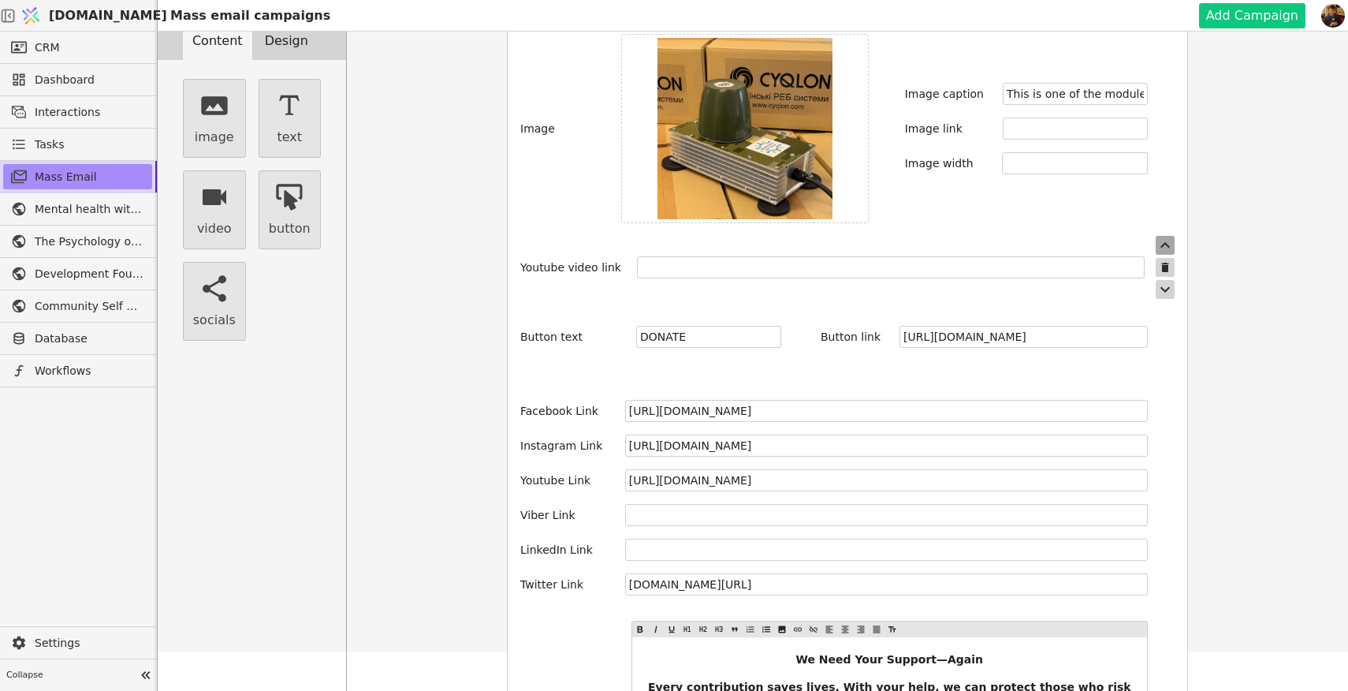
click at [1166, 236] on icon "button" at bounding box center [1165, 245] width 19 height 19
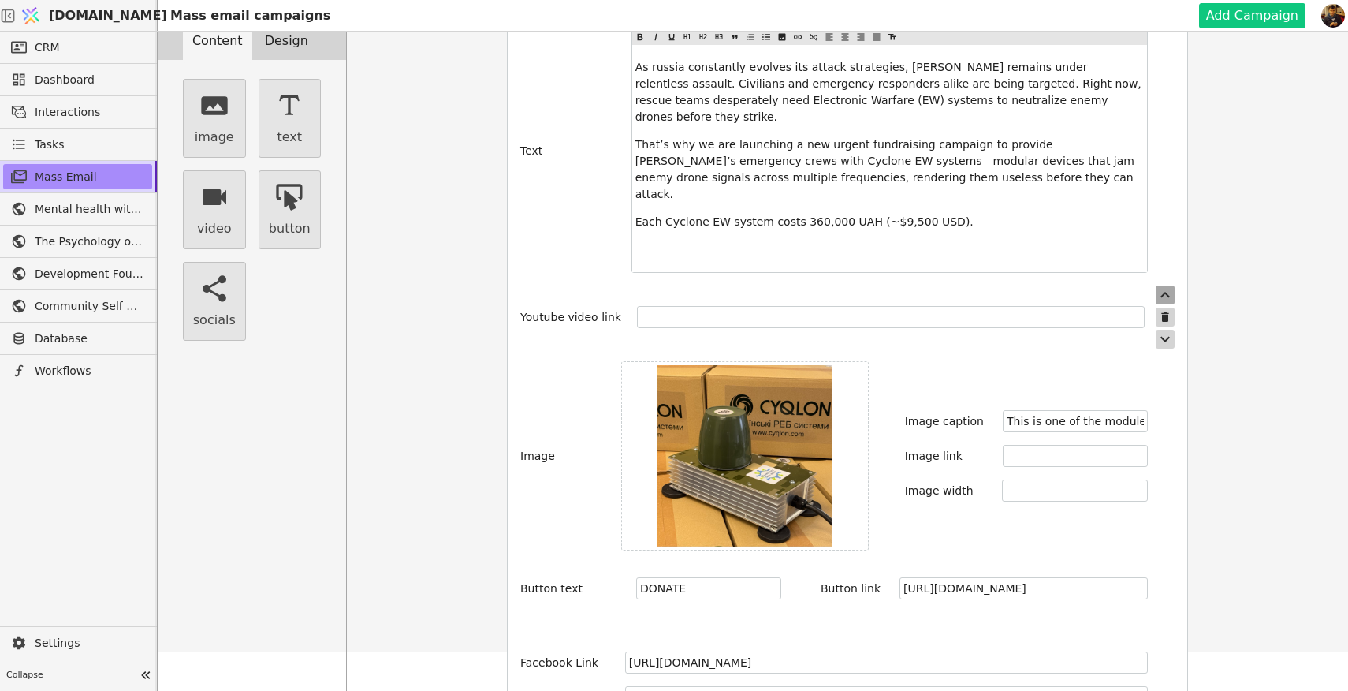
click at [1166, 285] on icon "button" at bounding box center [1165, 294] width 19 height 19
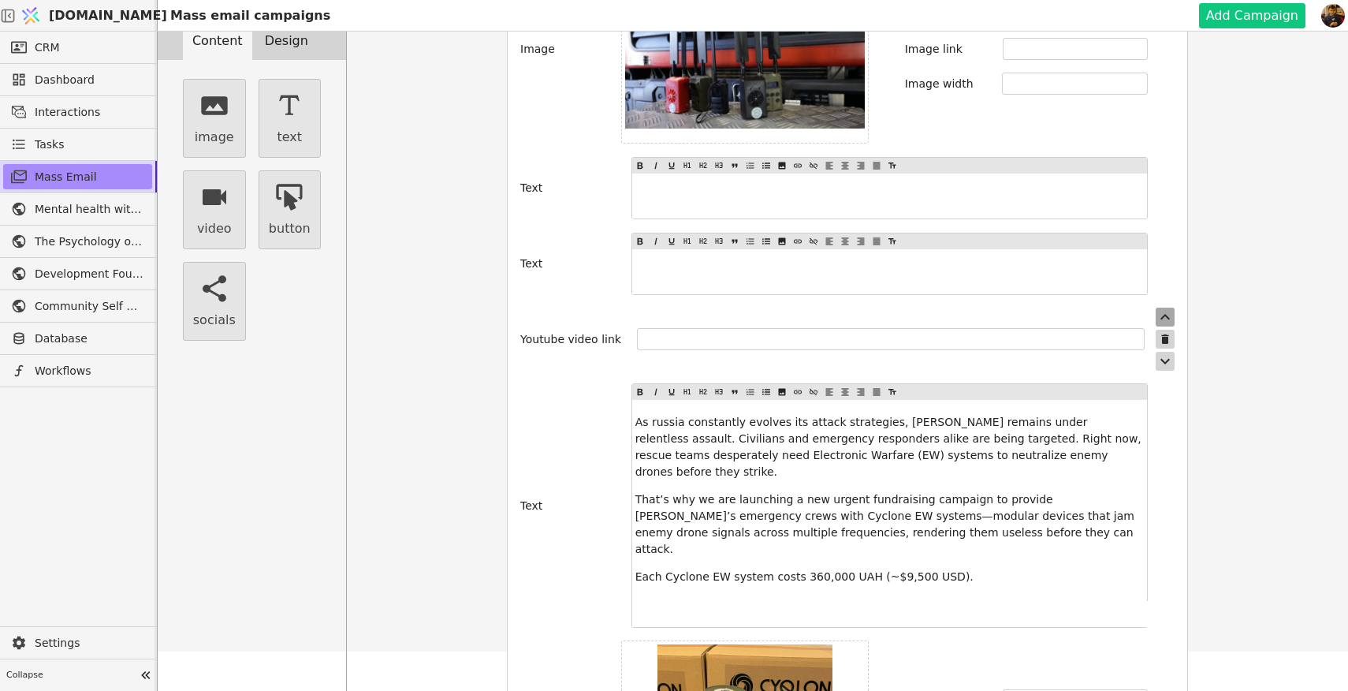
click at [1165, 308] on icon "button" at bounding box center [1165, 317] width 19 height 19
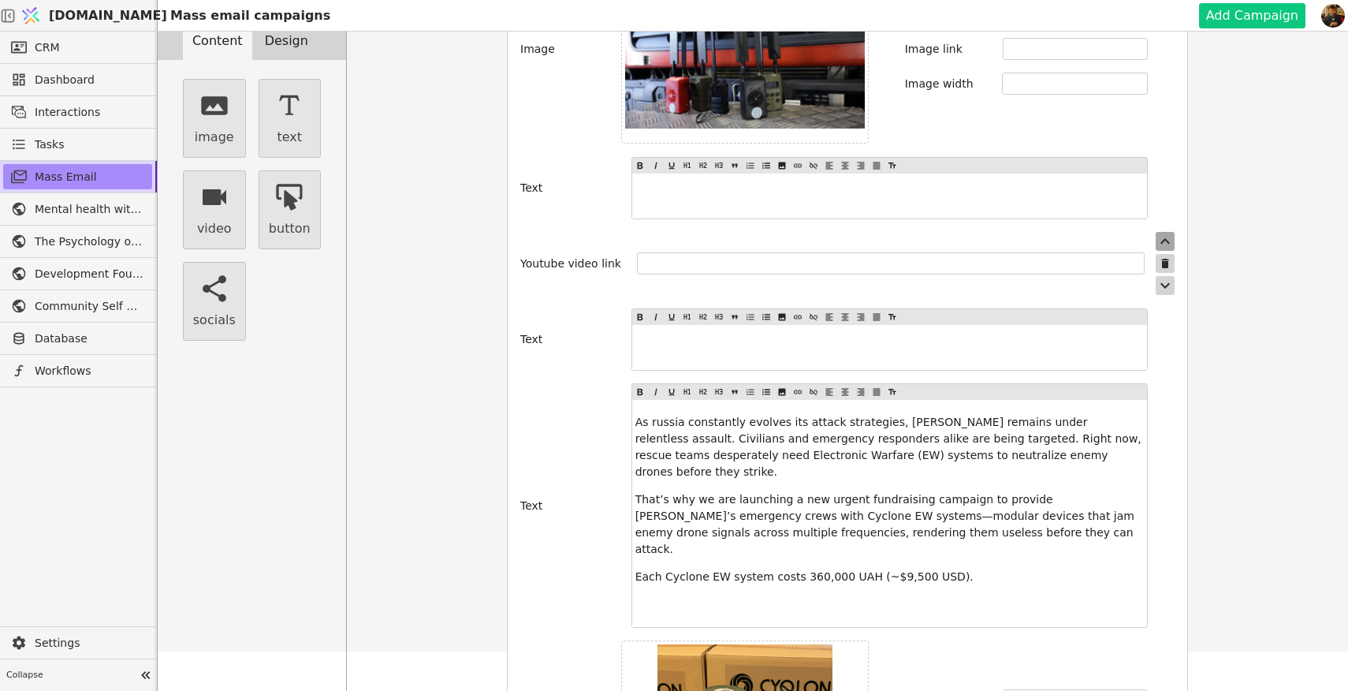
click at [1167, 232] on icon "button" at bounding box center [1165, 241] width 19 height 19
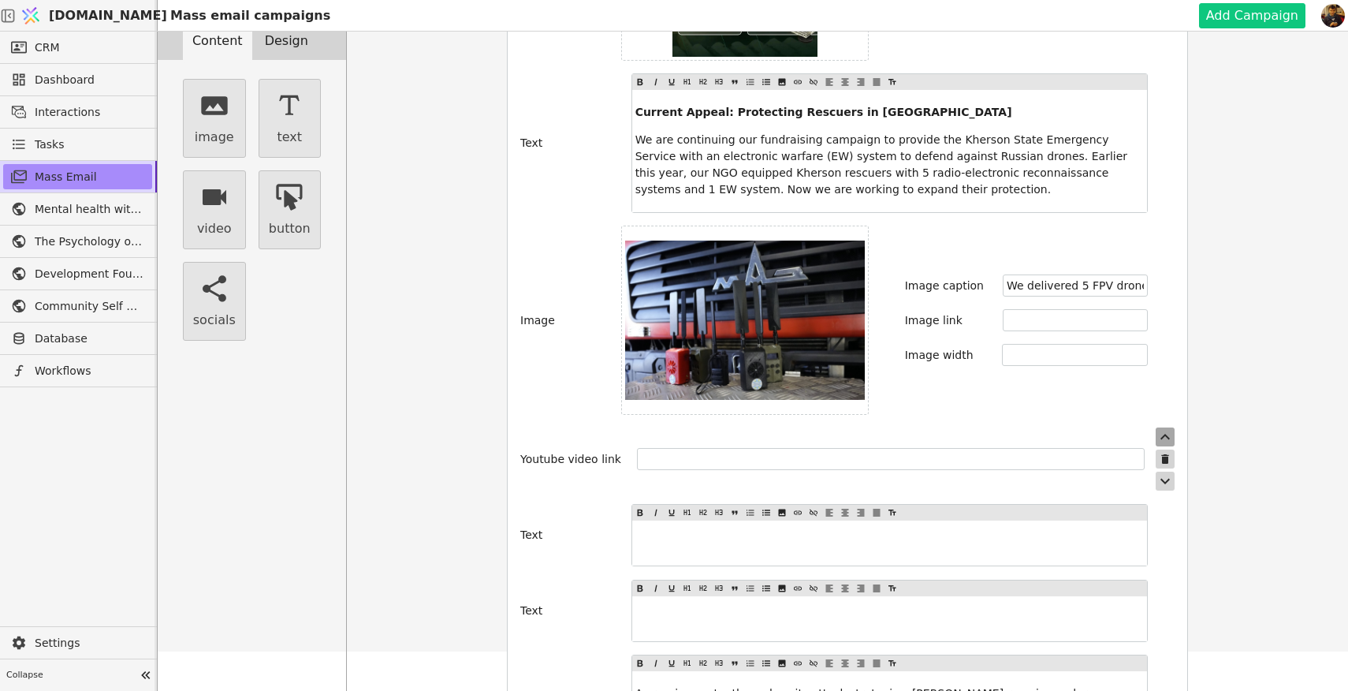
click at [1166, 427] on icon "button" at bounding box center [1165, 436] width 19 height 19
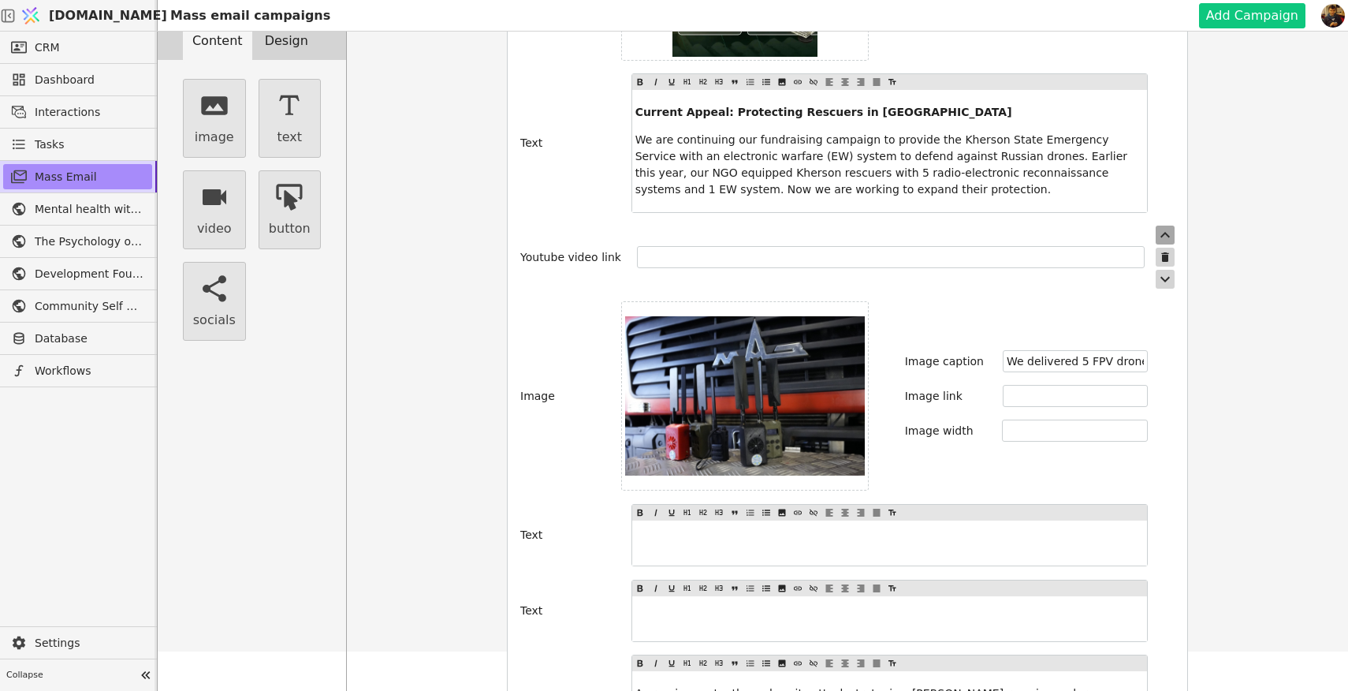
click at [1163, 226] on icon "button" at bounding box center [1165, 235] width 19 height 19
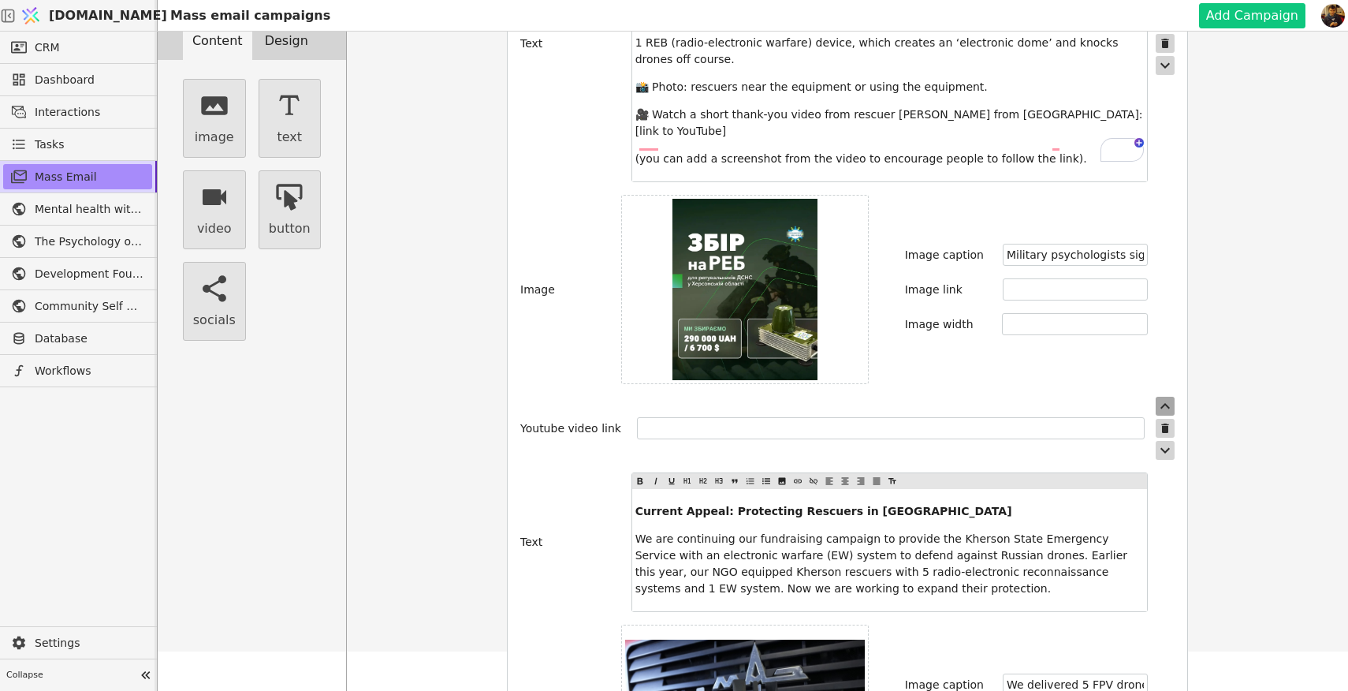
click at [1168, 397] on icon "button" at bounding box center [1165, 406] width 19 height 19
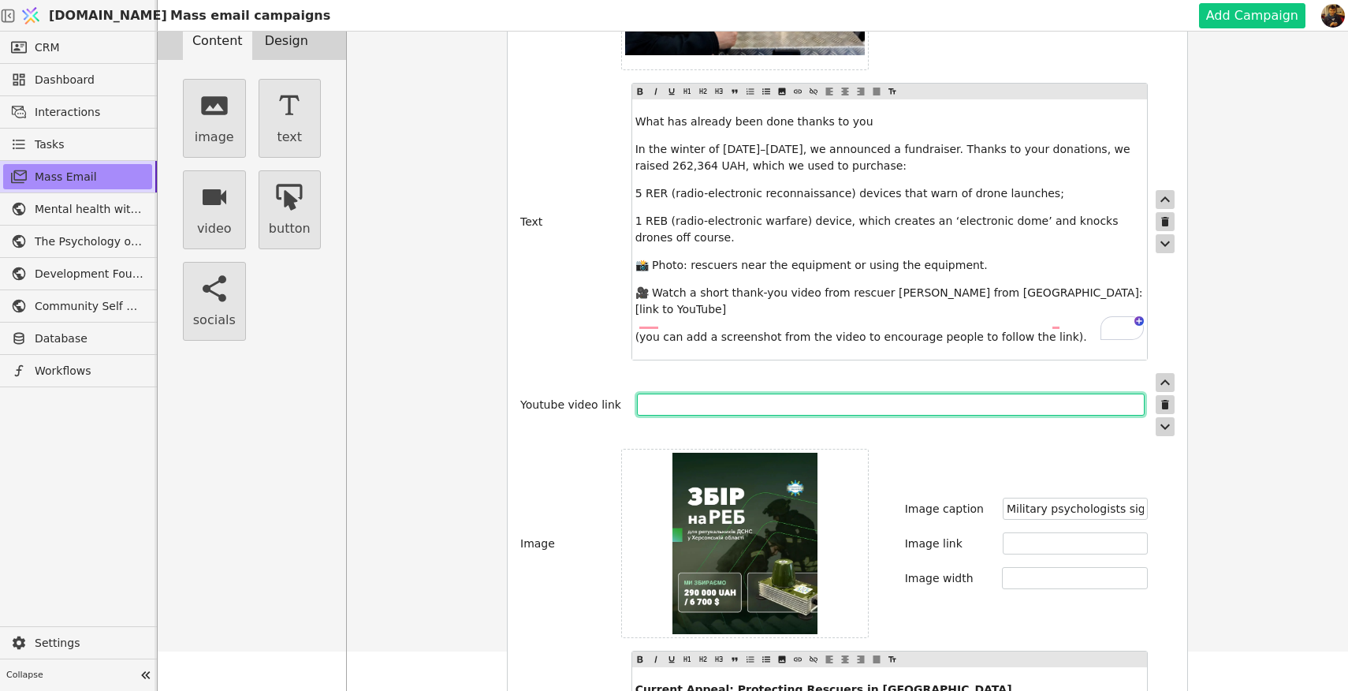
click at [804, 393] on input "text" at bounding box center [891, 404] width 508 height 22
paste input "[URL][DOMAIN_NAME]"
type input "[URL][DOMAIN_NAME]"
